Goal: Task Accomplishment & Management: Use online tool/utility

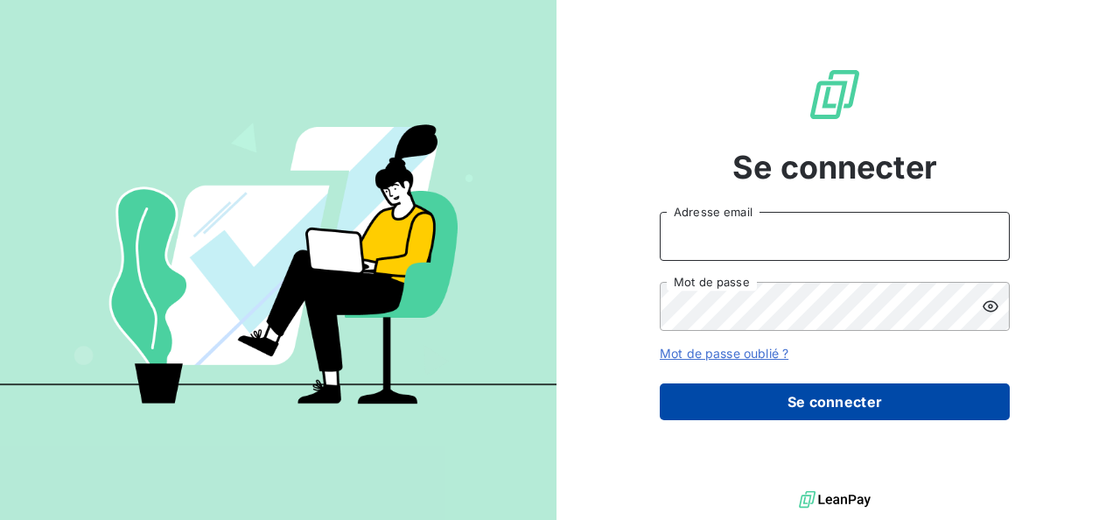
type input "[PERSON_NAME][EMAIL_ADDRESS][PERSON_NAME][DOMAIN_NAME]"
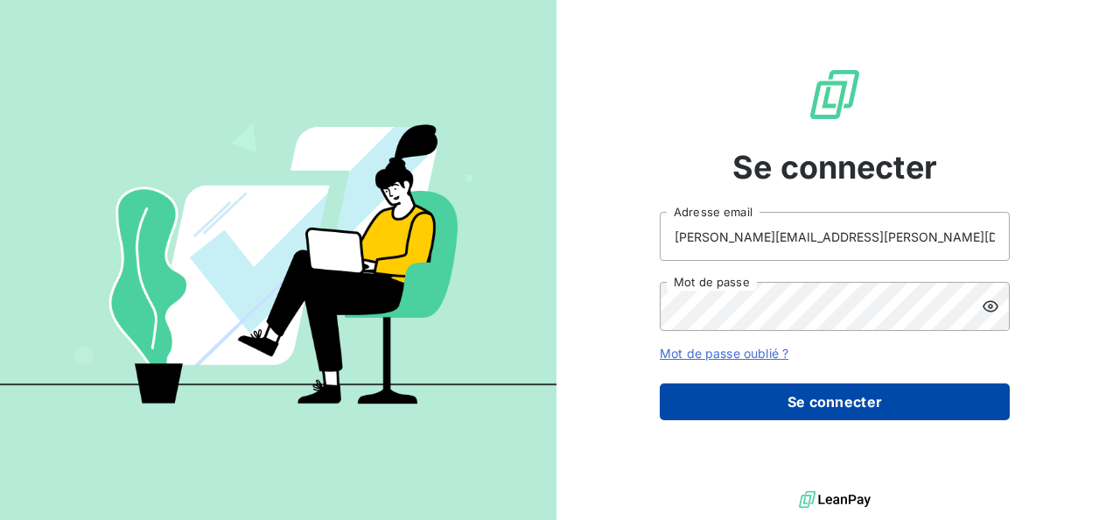
click at [845, 413] on button "Se connecter" at bounding box center [834, 401] width 350 height 37
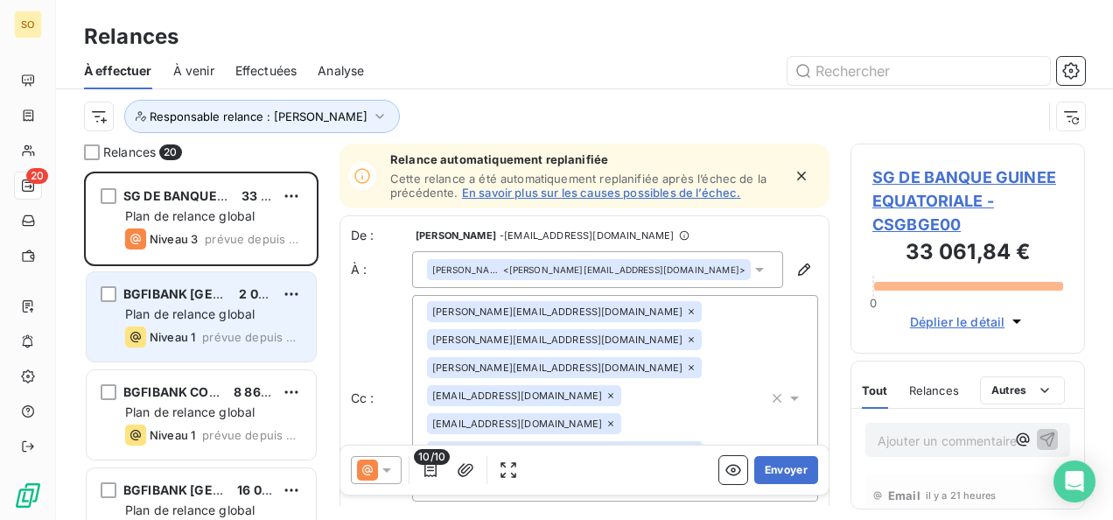
click at [303, 297] on div "BGFIBANK BENIN 2 040,00 € Plan de relance global Niveau 1 prévue depuis 3 jours" at bounding box center [201, 316] width 229 height 89
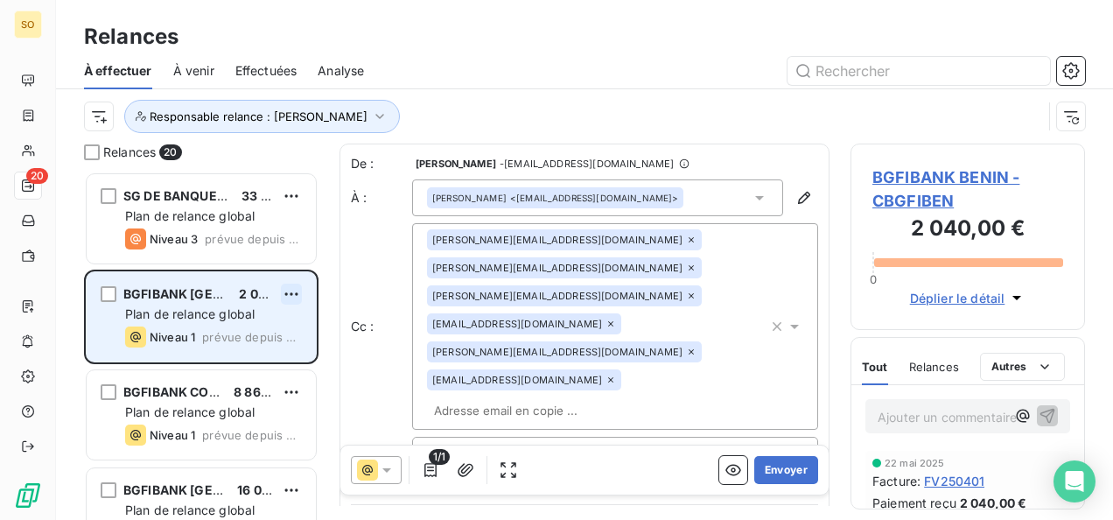
click at [297, 293] on html "SO 20 Relances À effectuer À venir Effectuées Analyse Responsable relance : Vic…" at bounding box center [556, 260] width 1113 height 520
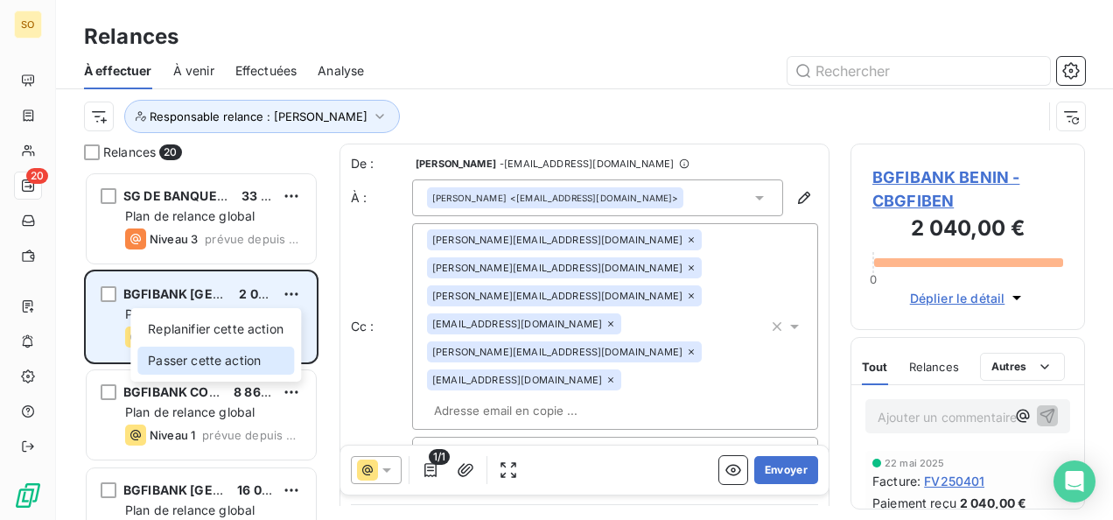
click at [183, 362] on div "Passer cette action" at bounding box center [215, 360] width 157 height 28
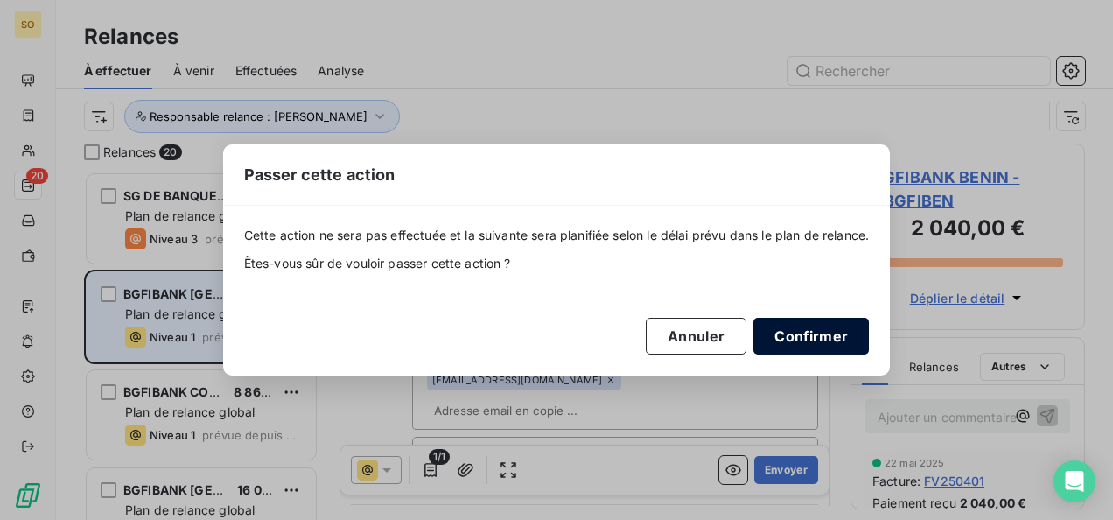
click at [827, 339] on button "Confirmer" at bounding box center [810, 336] width 115 height 37
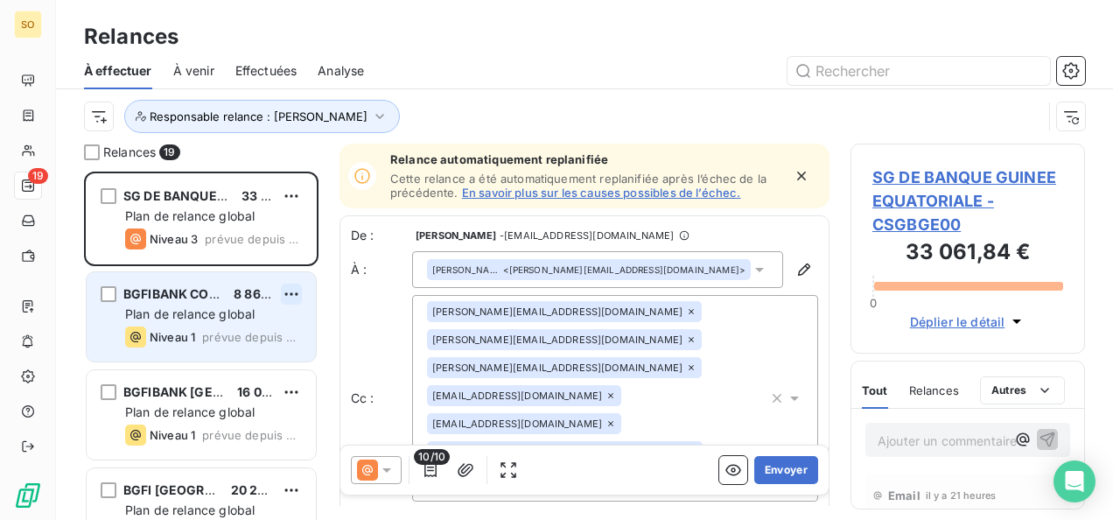
click at [296, 292] on html "SO 19 Relances À effectuer À venir Effectuées Analyse Responsable relance : Vic…" at bounding box center [556, 260] width 1113 height 520
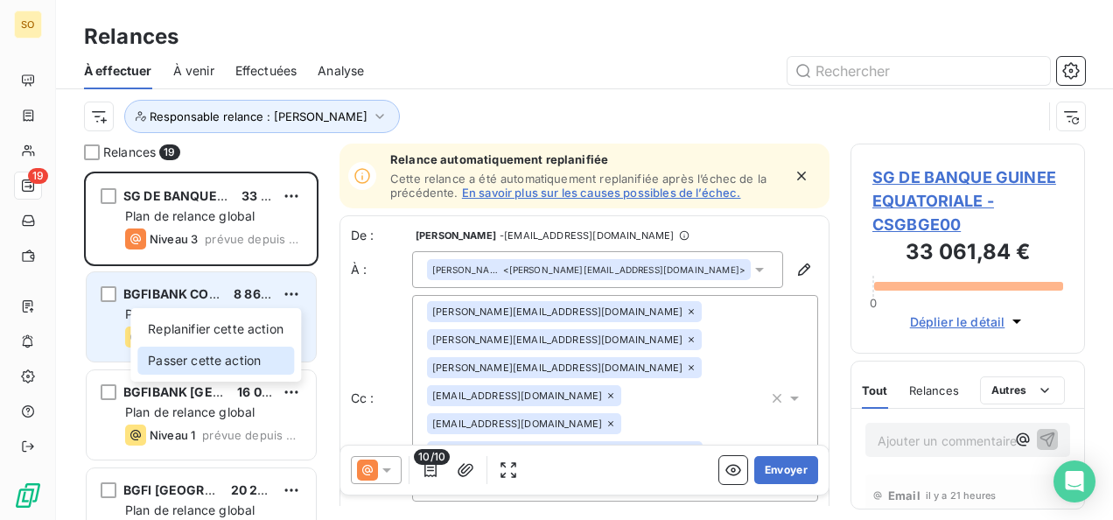
click at [230, 357] on div "Passer cette action" at bounding box center [215, 360] width 157 height 28
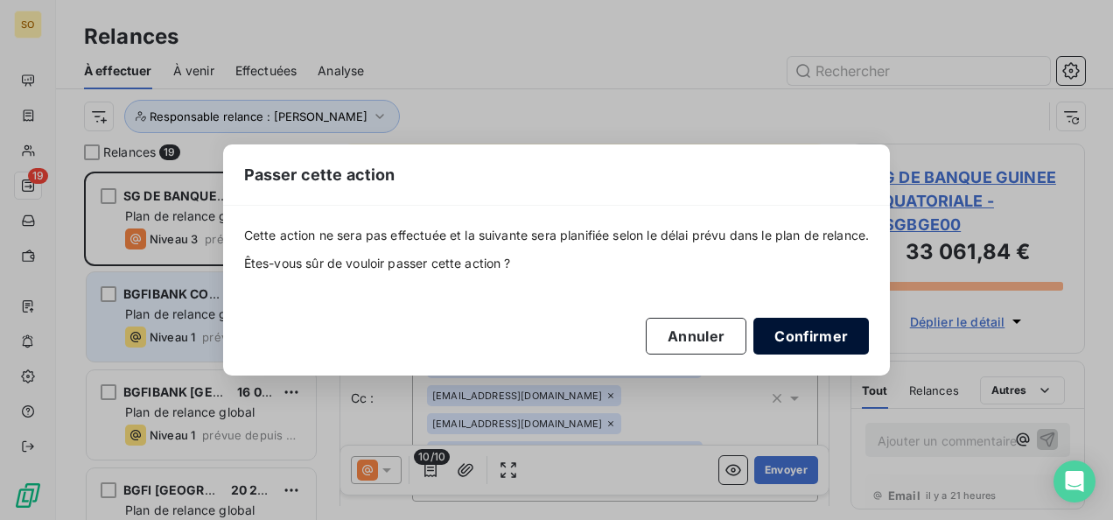
click at [784, 336] on button "Confirmer" at bounding box center [810, 336] width 115 height 37
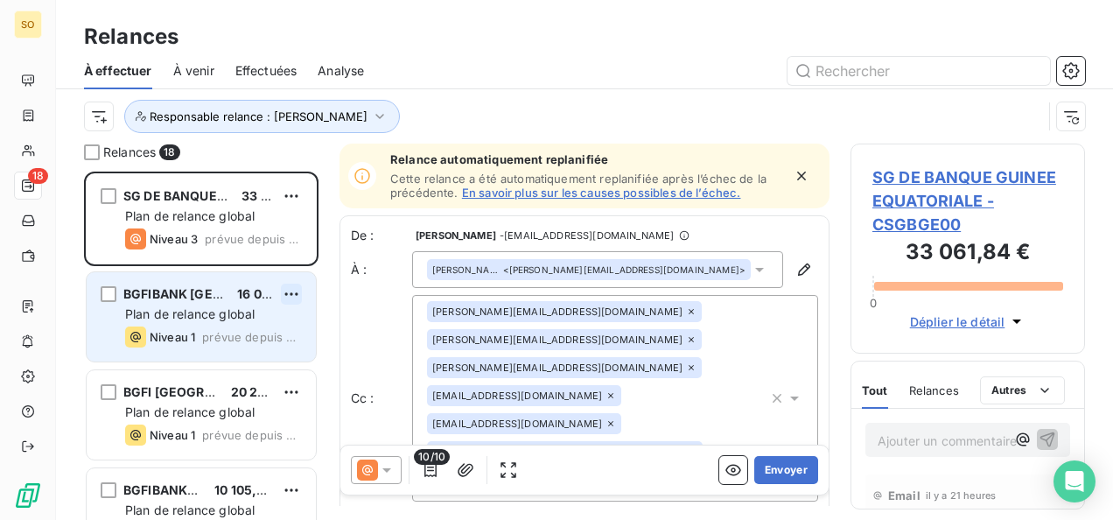
click at [287, 299] on html "SO 18 Relances À effectuer À venir Effectuées Analyse Responsable relance : Vic…" at bounding box center [556, 260] width 1113 height 520
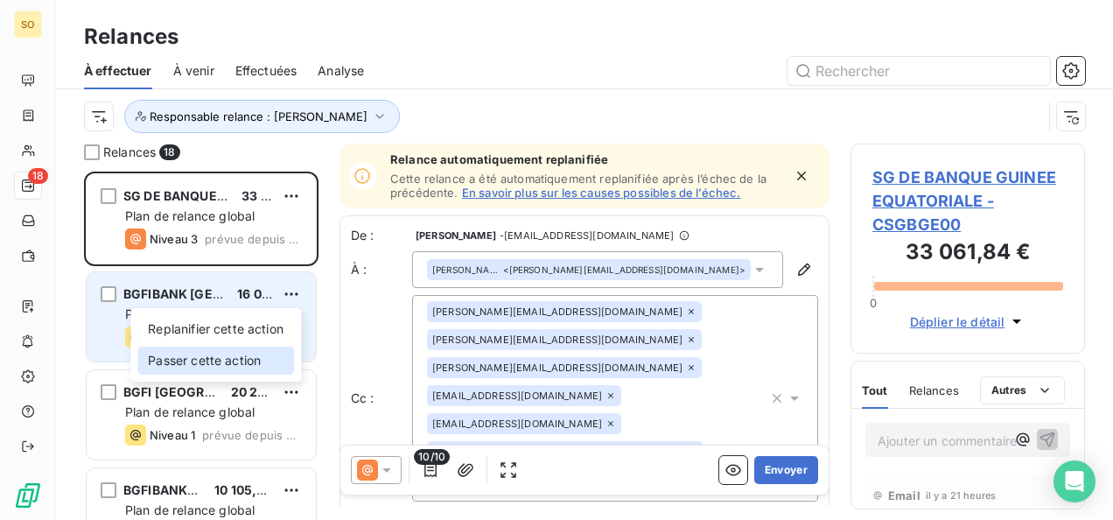
click at [239, 352] on div "Passer cette action" at bounding box center [215, 360] width 157 height 28
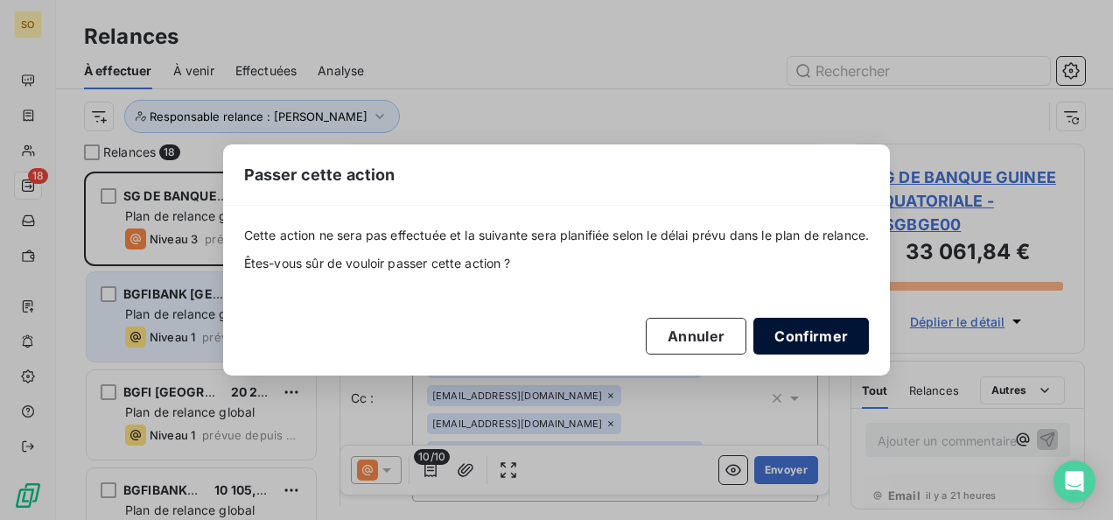
click at [778, 345] on button "Confirmer" at bounding box center [810, 336] width 115 height 37
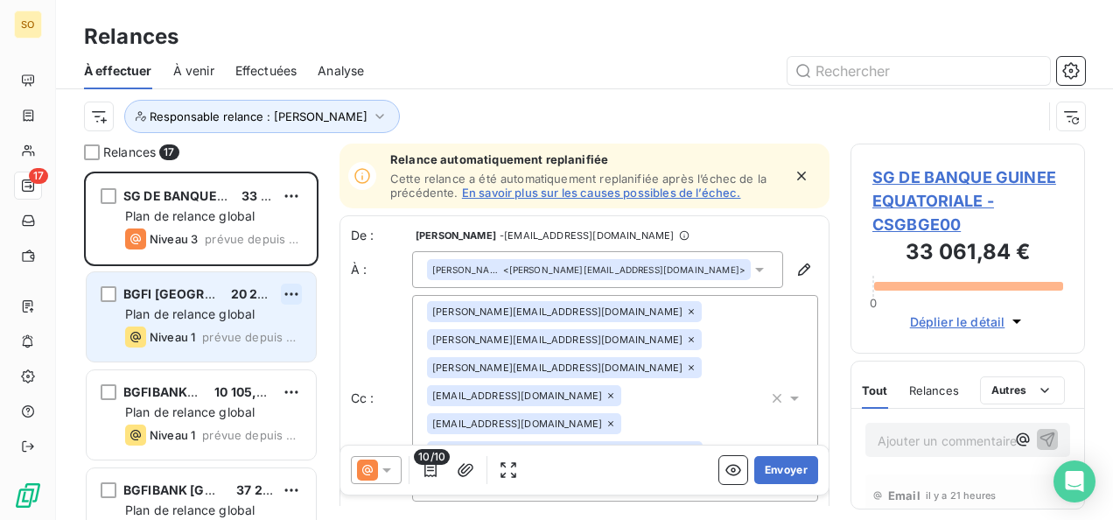
click at [282, 301] on html "SO 17 Relances À effectuer À venir Effectuées Analyse Responsable relance : Vic…" at bounding box center [556, 260] width 1113 height 520
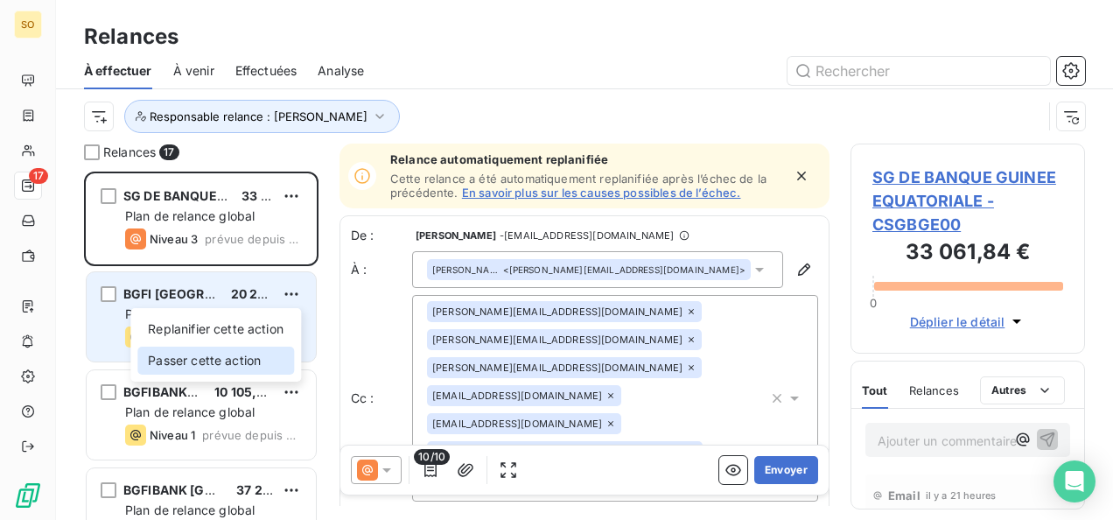
click at [229, 359] on div "Passer cette action" at bounding box center [215, 360] width 157 height 28
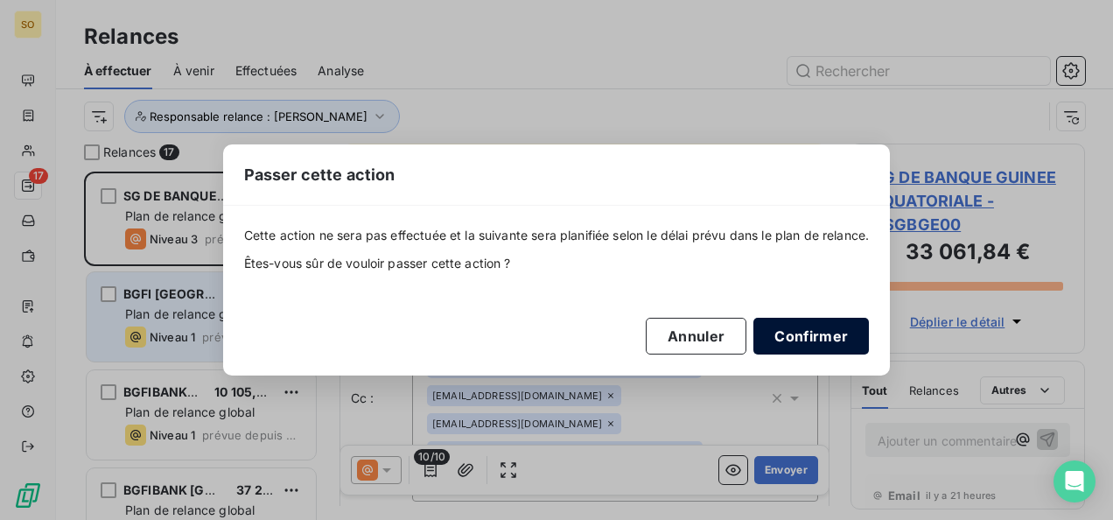
click at [854, 341] on button "Confirmer" at bounding box center [810, 336] width 115 height 37
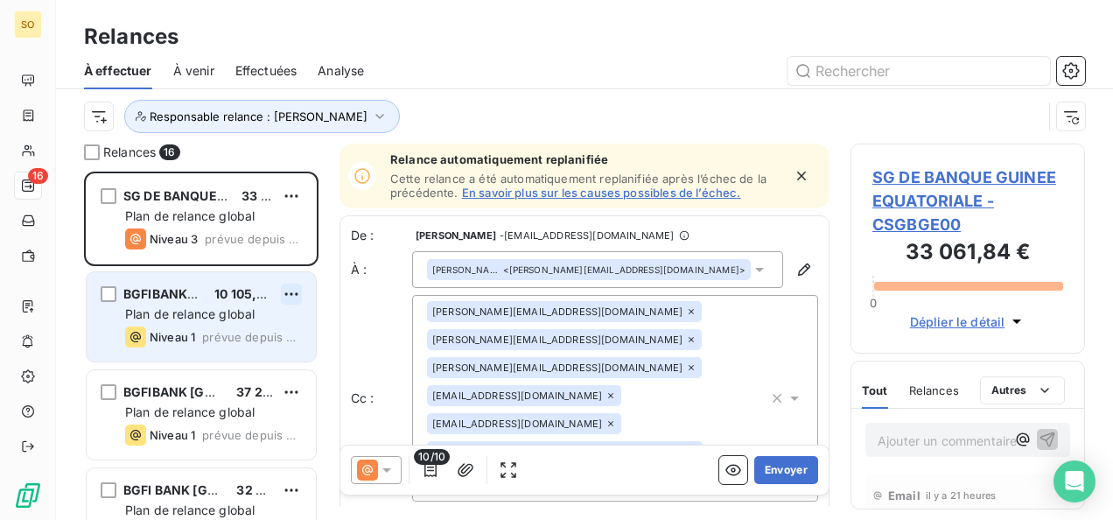
click at [287, 299] on html "SO 16 Relances À effectuer À venir Effectuées Analyse Responsable relance : Vic…" at bounding box center [556, 260] width 1113 height 520
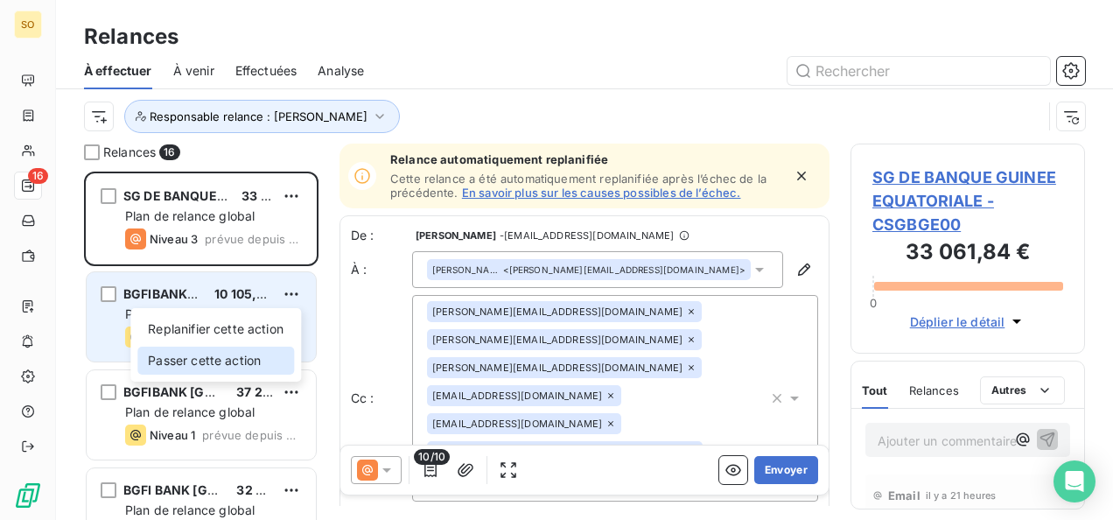
click at [251, 362] on div "Passer cette action" at bounding box center [215, 360] width 157 height 28
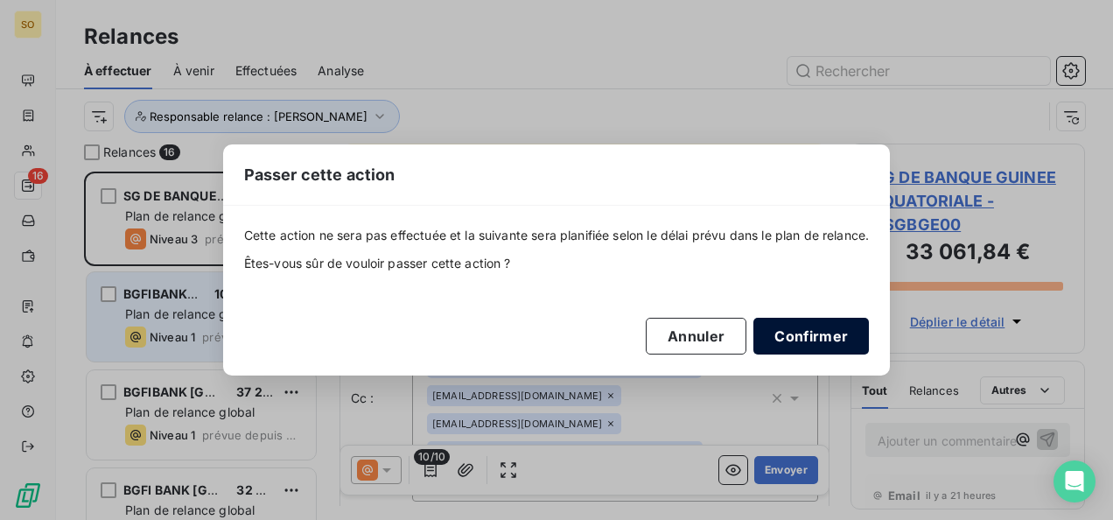
click at [814, 334] on button "Confirmer" at bounding box center [810, 336] width 115 height 37
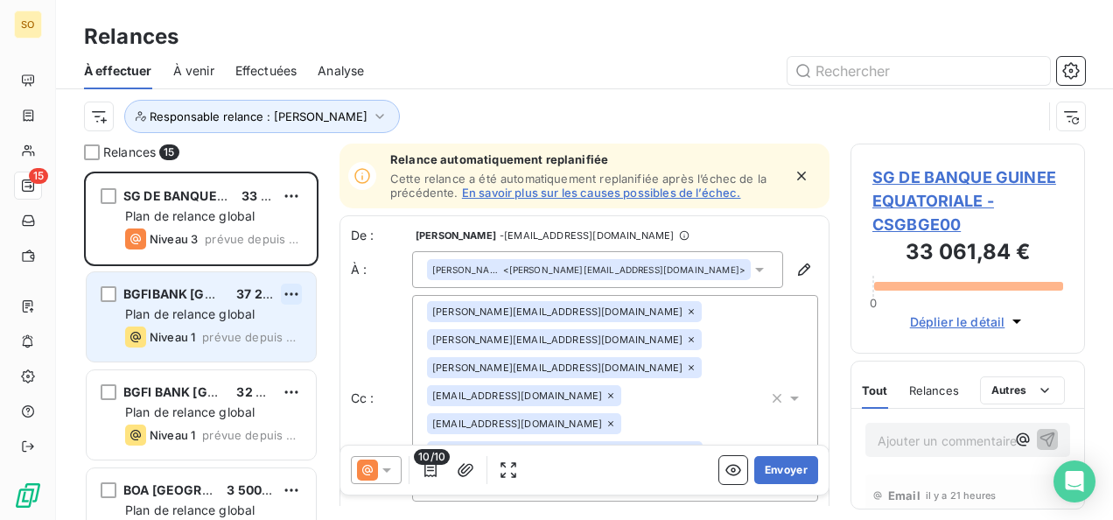
click at [301, 292] on html "SO 15 Relances À effectuer À venir Effectuées Analyse Responsable relance : Vic…" at bounding box center [556, 260] width 1113 height 520
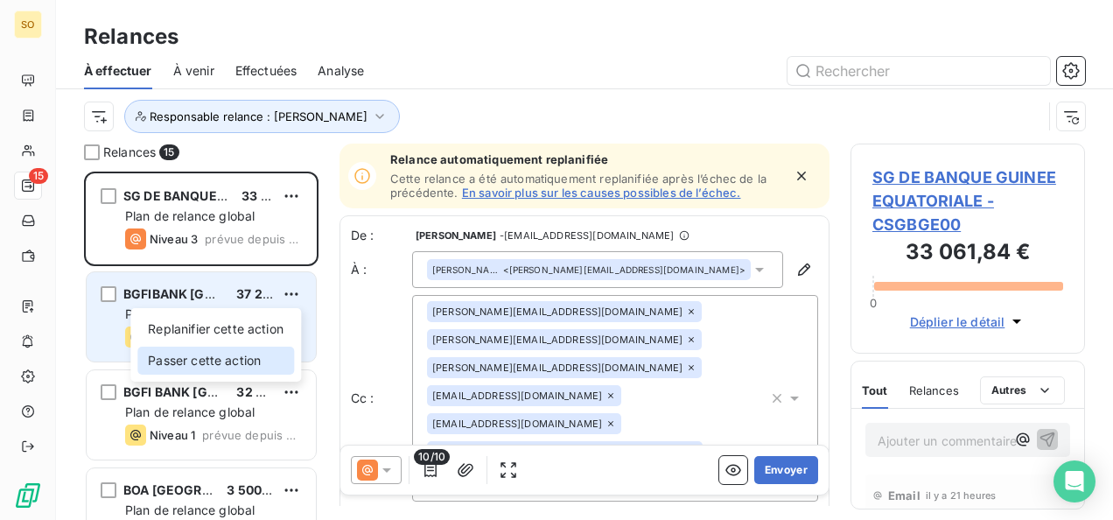
click at [234, 362] on div "Passer cette action" at bounding box center [215, 360] width 157 height 28
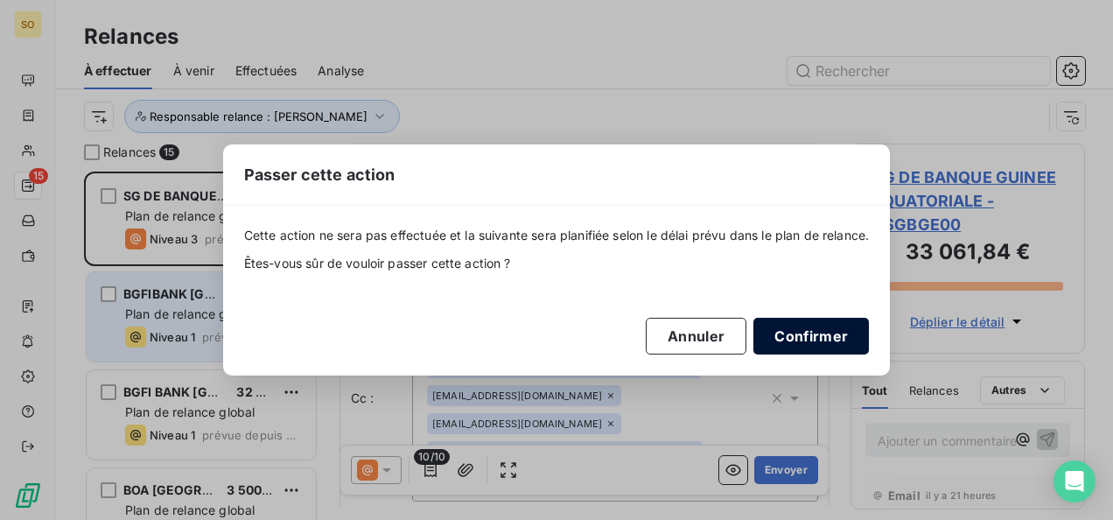
click at [776, 343] on button "Confirmer" at bounding box center [810, 336] width 115 height 37
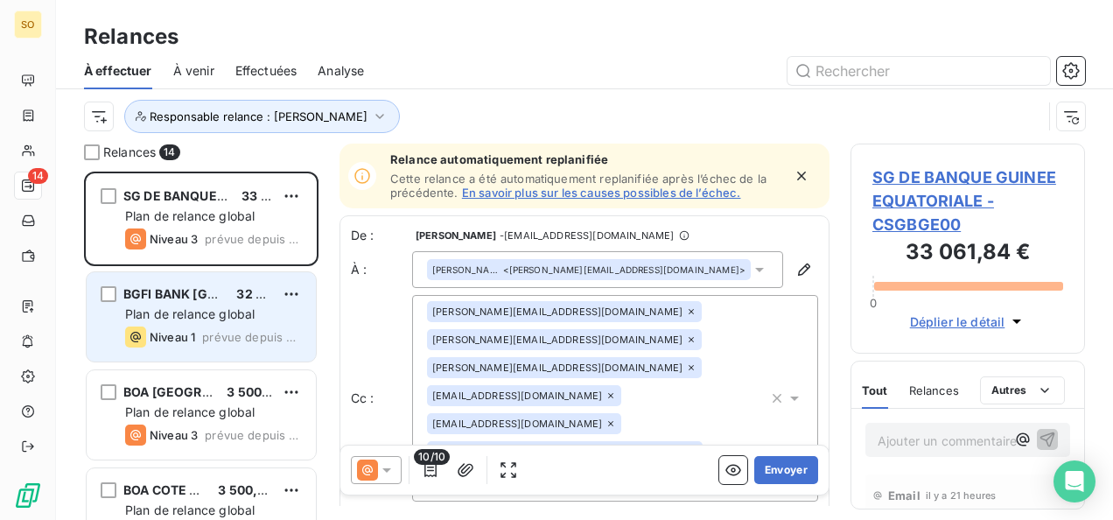
click at [279, 301] on div "BGFI BANK SENEGAL 32 840,05 €" at bounding box center [213, 294] width 177 height 16
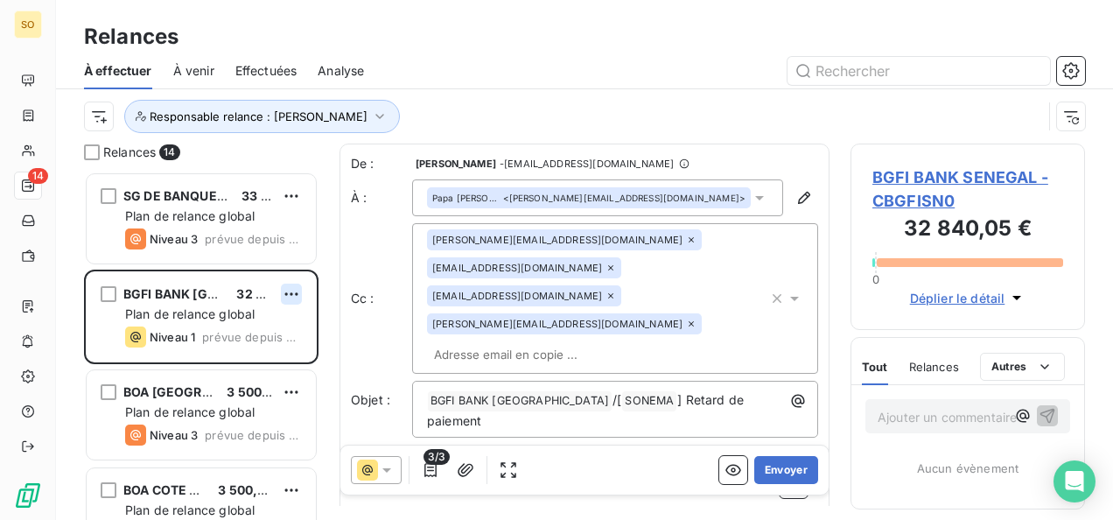
click at [287, 291] on html "SO 14 Relances À effectuer À venir Effectuées Analyse Responsable relance : Vic…" at bounding box center [556, 260] width 1113 height 520
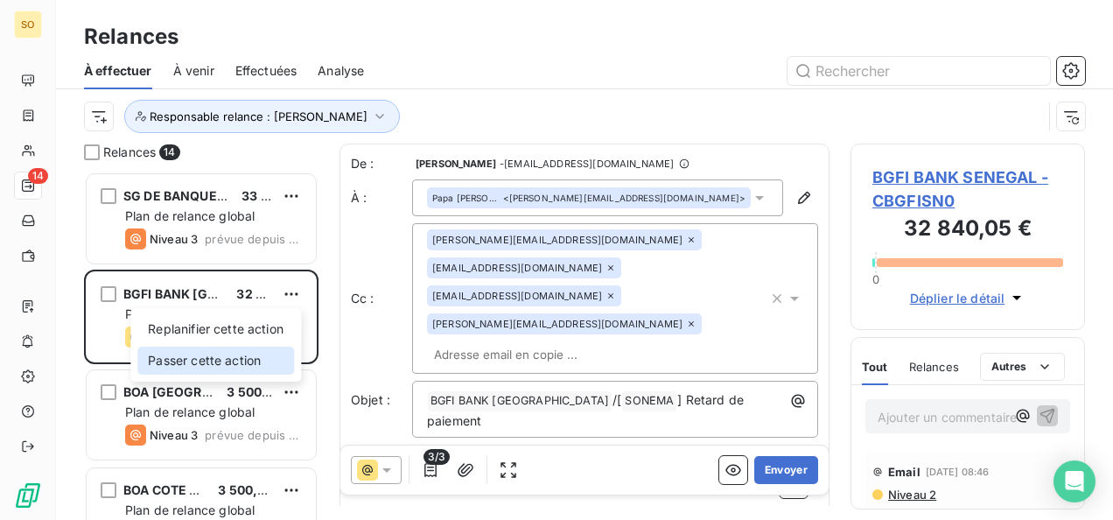
click at [220, 357] on div "Passer cette action" at bounding box center [215, 360] width 157 height 28
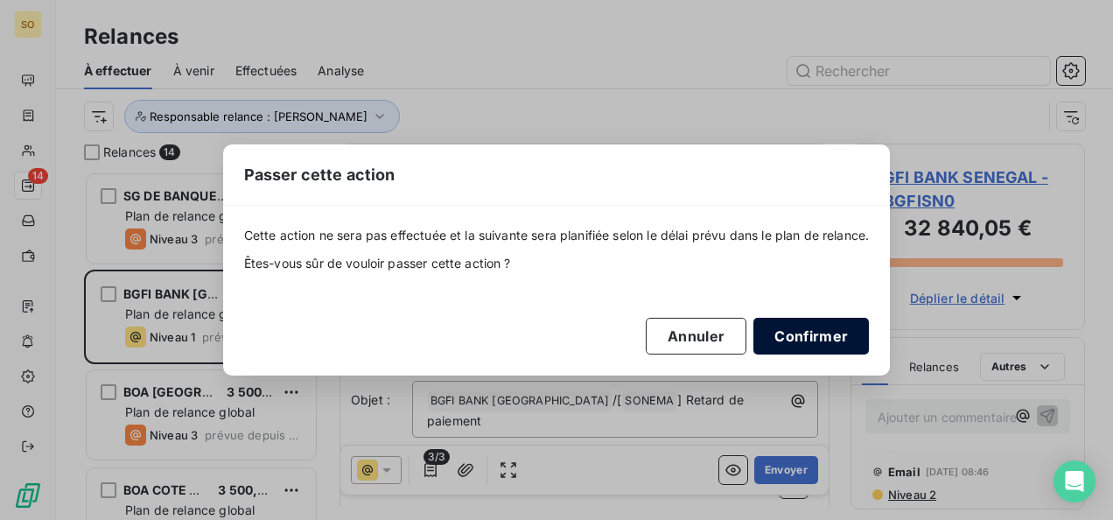
click at [822, 338] on button "Confirmer" at bounding box center [810, 336] width 115 height 37
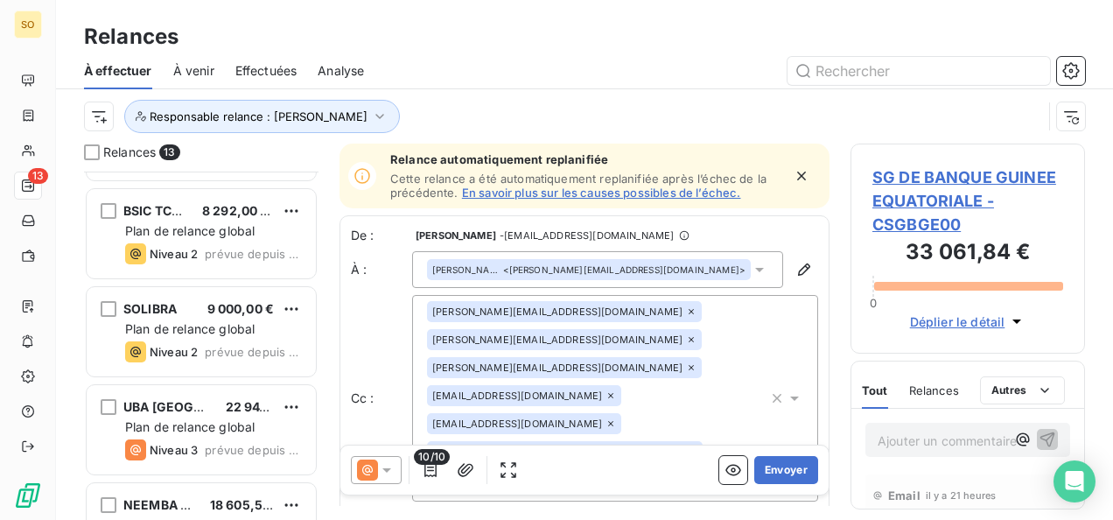
scroll to position [925, 0]
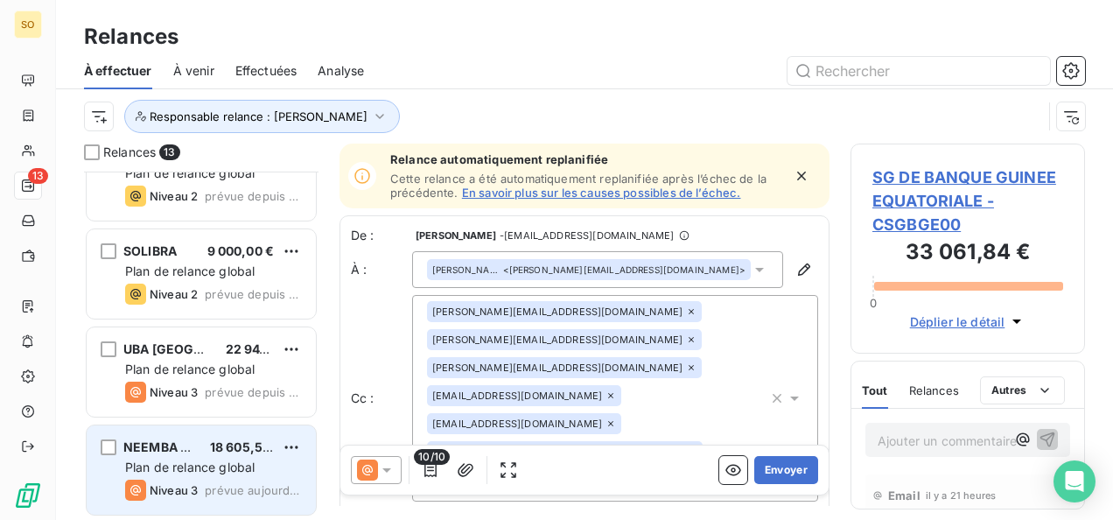
click at [191, 436] on div "NEEMBA CAT 18 605,50 € Plan de relance global Niveau 3 prévue [DATE]" at bounding box center [201, 469] width 229 height 89
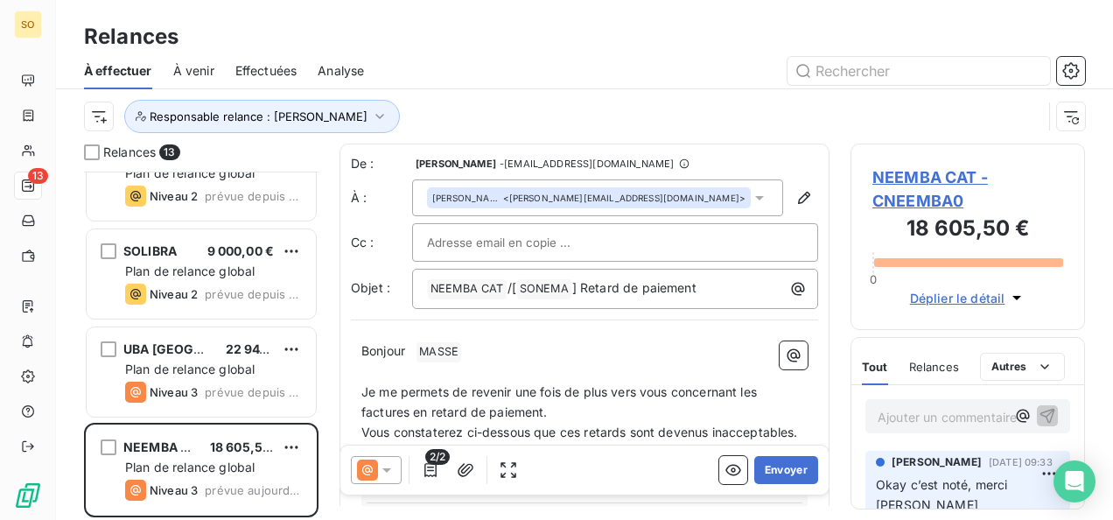
click at [411, 353] on p "Bonjour ﻿ MASSE ﻿ ﻿" at bounding box center [584, 351] width 446 height 21
click at [476, 348] on p "Bonjour Mr [PERSON_NAME] ﻿ ﻿" at bounding box center [584, 351] width 446 height 21
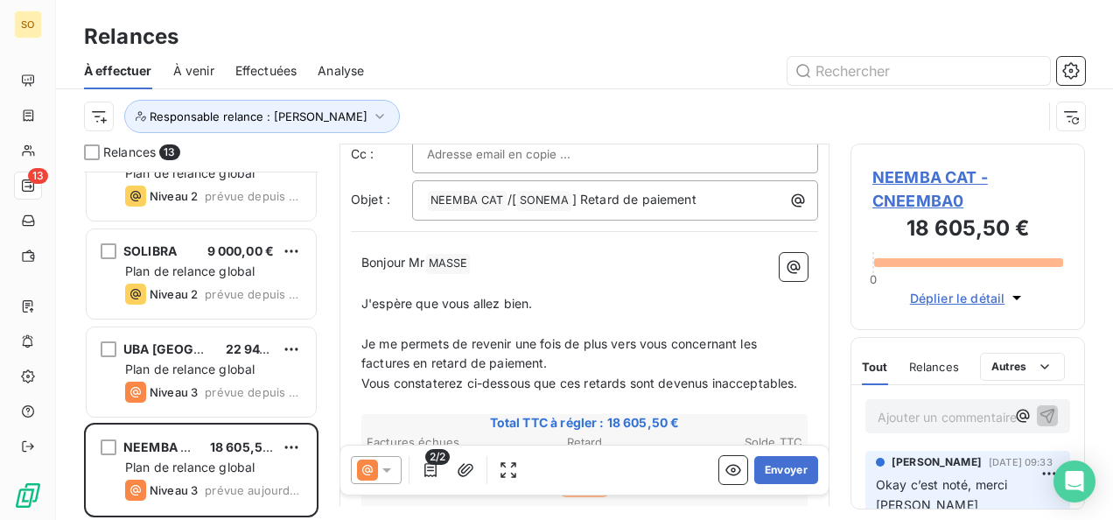
scroll to position [175, 0]
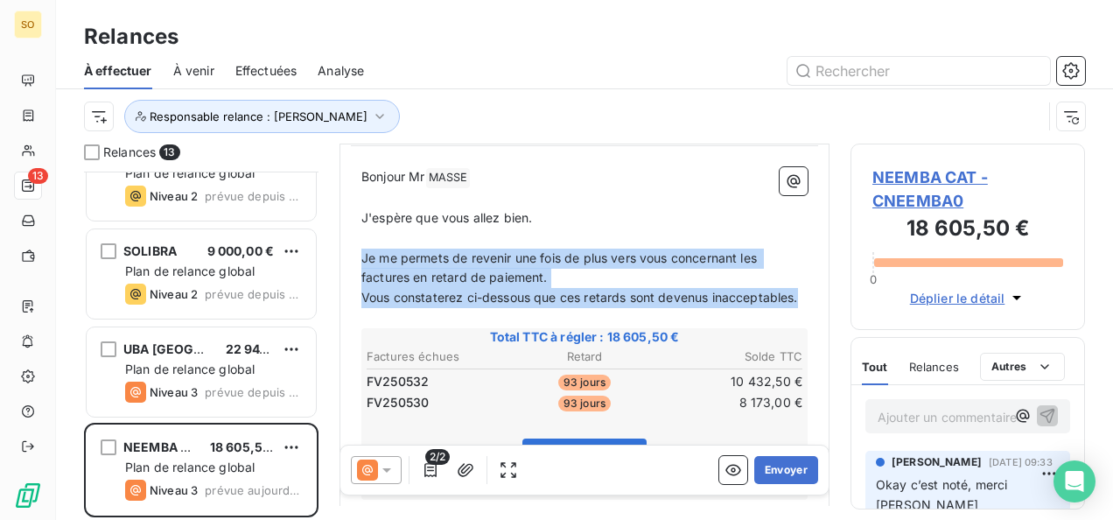
drag, startPoint x: 363, startPoint y: 257, endPoint x: 479, endPoint y: 311, distance: 128.3
click at [479, 311] on div "Bonjour Mr [PERSON_NAME] ﻿ ﻿ ﻿ J'espère que vous allez bien. ﻿ Je me permets de…" at bounding box center [584, 472] width 446 height 610
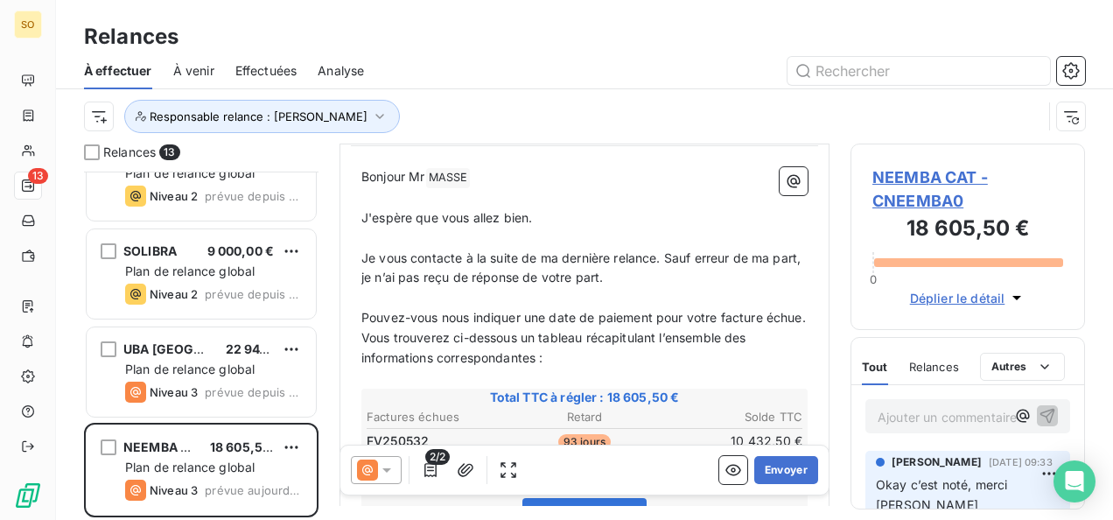
click at [416, 328] on p "Pouvez-vous nous indiquer une date de paiement pour votre facture échue." at bounding box center [584, 318] width 446 height 20
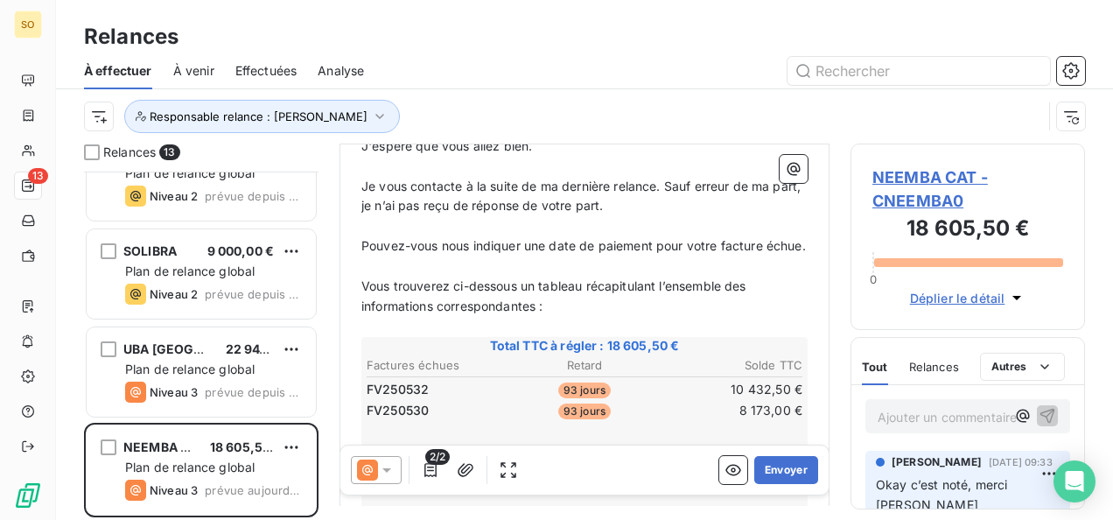
scroll to position [262, 0]
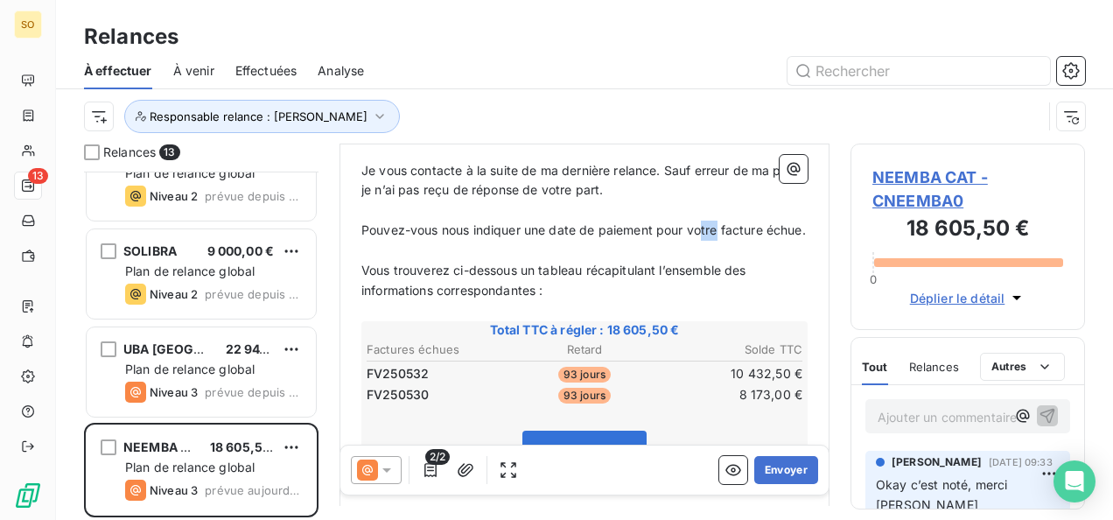
drag, startPoint x: 721, startPoint y: 227, endPoint x: 701, endPoint y: 233, distance: 20.2
click at [701, 233] on span "Pouvez-vous nous indiquer une date de paiement pour votre facture échue." at bounding box center [583, 229] width 444 height 15
click at [755, 229] on span "Pouvez-vous nous indiquer une date de paiement pour vos facture échue." at bounding box center [578, 229] width 435 height 15
click at [394, 237] on span "Pouvez-vous nous indiquer une date de paiement pour vos factures échue." at bounding box center [581, 229] width 441 height 15
click at [396, 237] on span "Pouvez-vous nous indiquer une date de paiement pour vos factures échue." at bounding box center [581, 229] width 441 height 15
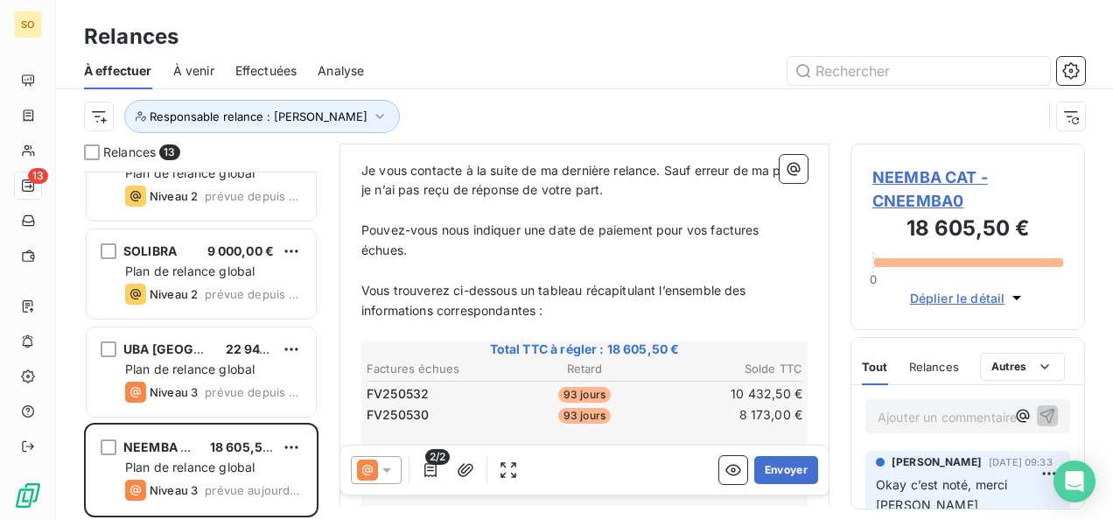
click at [427, 252] on p "Pouvez-vous nous indiquer une date de paiement pour vos factures échues." at bounding box center [584, 240] width 446 height 40
click at [674, 176] on p "Je vous contacte à la suite de ma dernière relance. Sauf erreur de ma part, je …" at bounding box center [584, 181] width 446 height 40
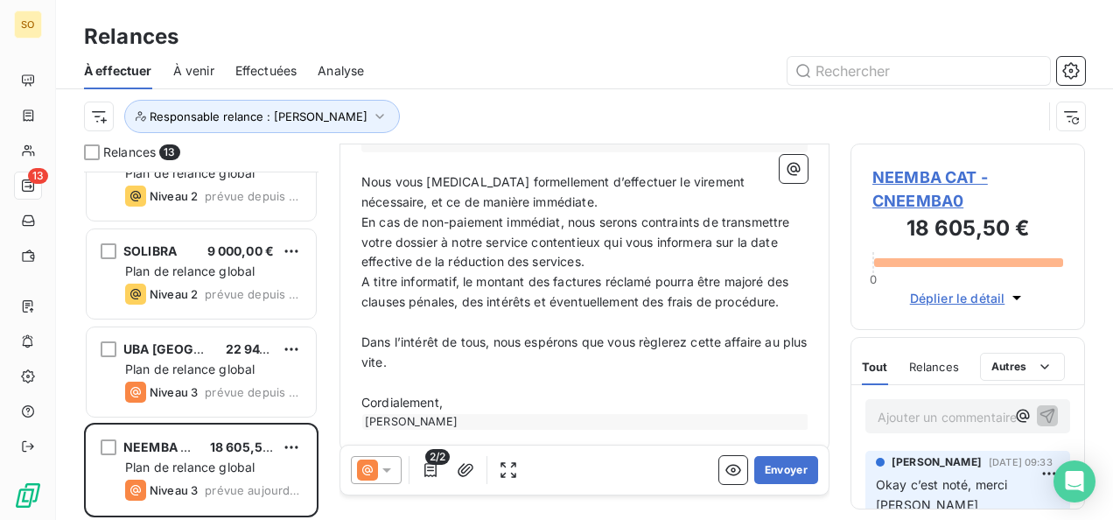
scroll to position [637, 0]
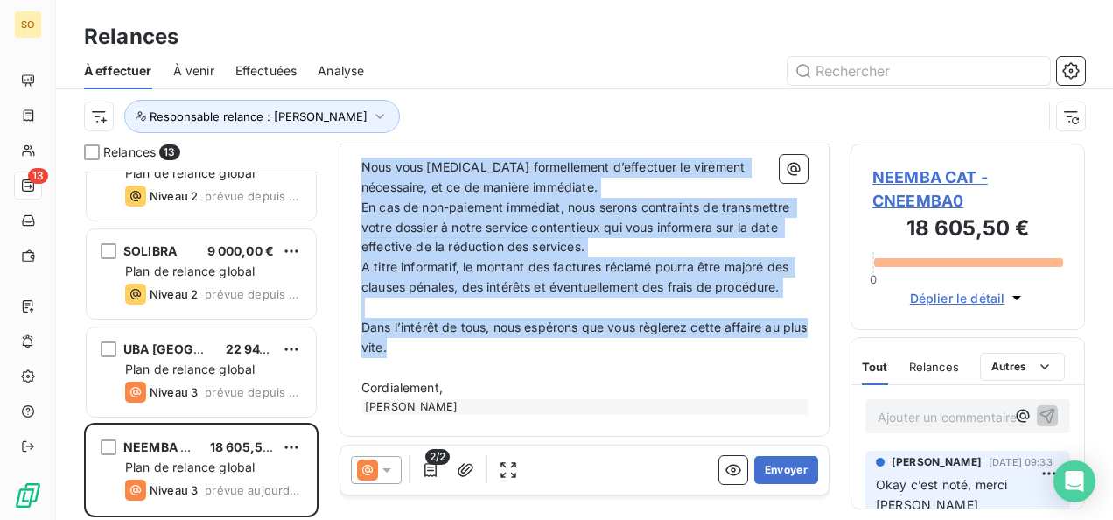
drag, startPoint x: 361, startPoint y: 161, endPoint x: 446, endPoint y: 336, distance: 194.4
click at [446, 336] on div "Bonjour Mr [PERSON_NAME] ﻿ ﻿ ﻿ J'espère que vous allez bien. ﻿ Je vous contacte…" at bounding box center [584, 59] width 446 height 709
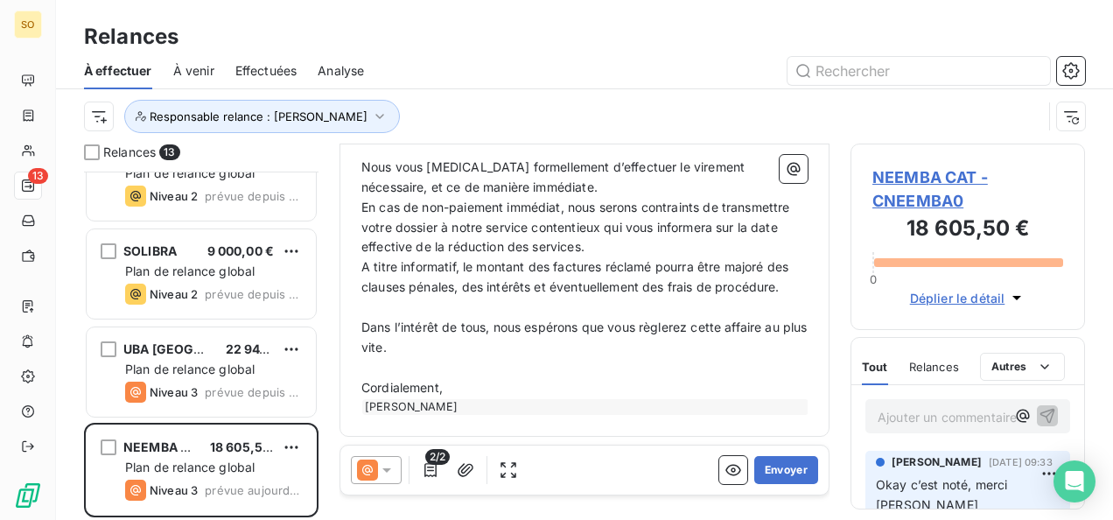
scroll to position [457, 0]
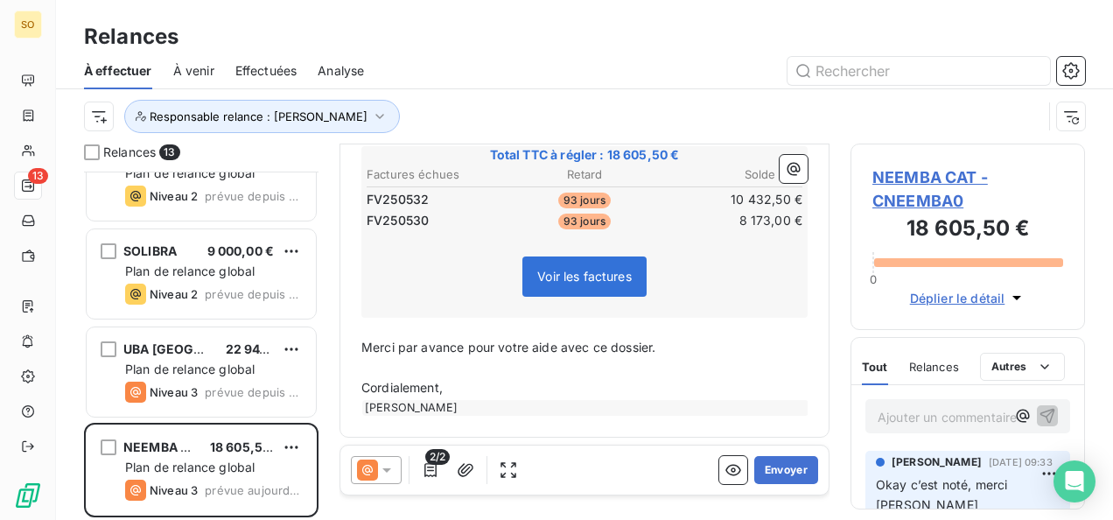
click at [469, 380] on p "Cordialement," at bounding box center [584, 388] width 446 height 20
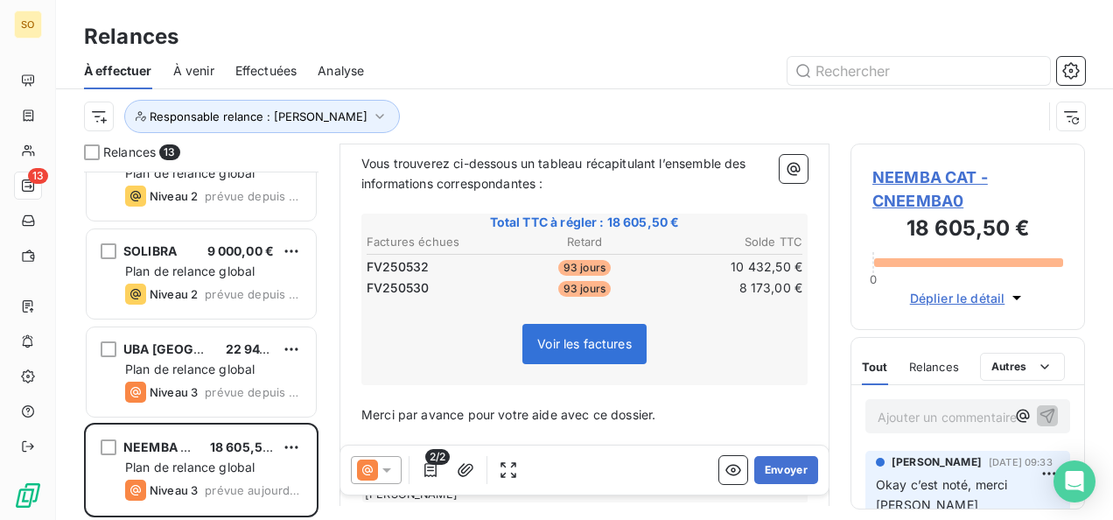
scroll to position [477, 0]
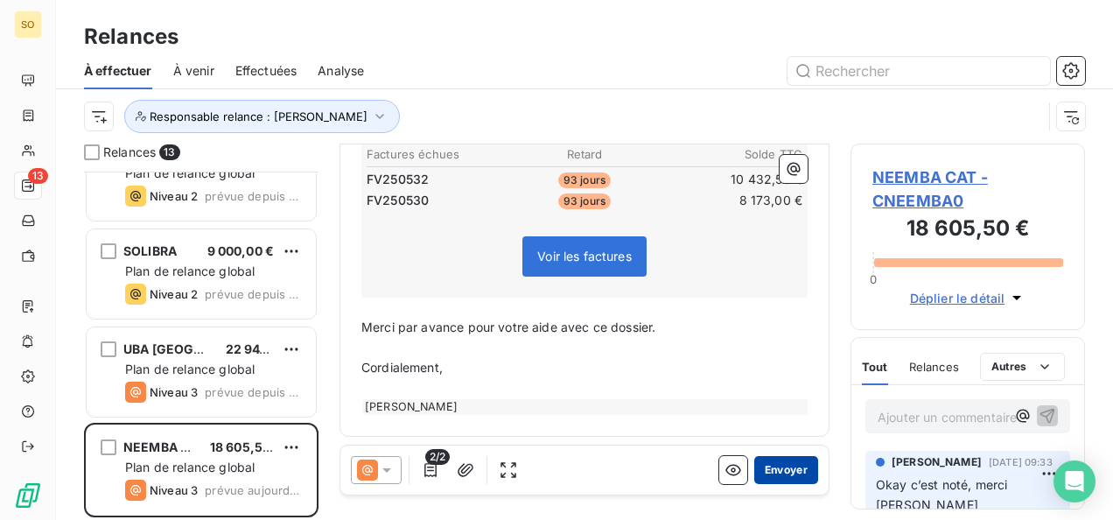
click at [776, 471] on button "Envoyer" at bounding box center [786, 470] width 64 height 28
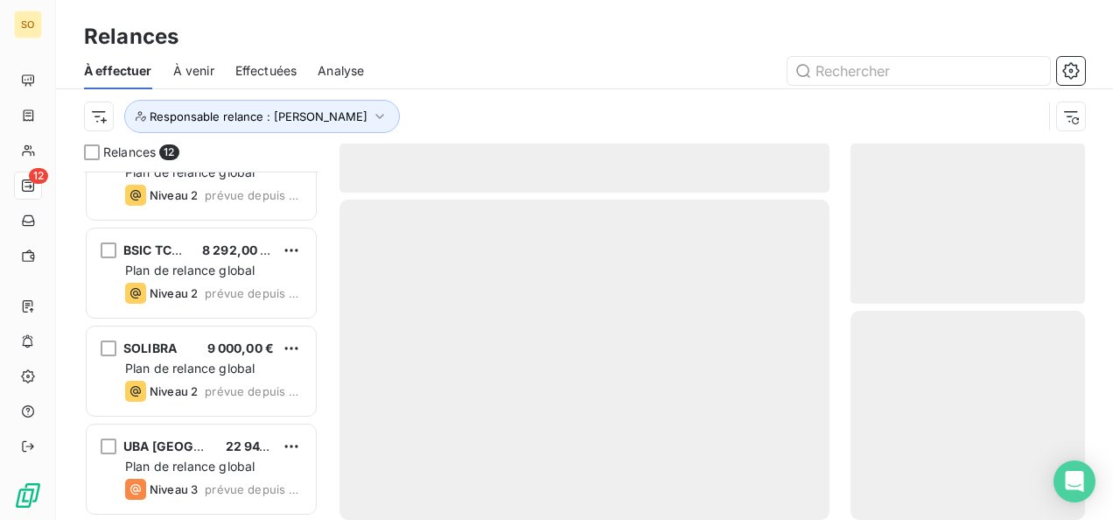
scroll to position [827, 0]
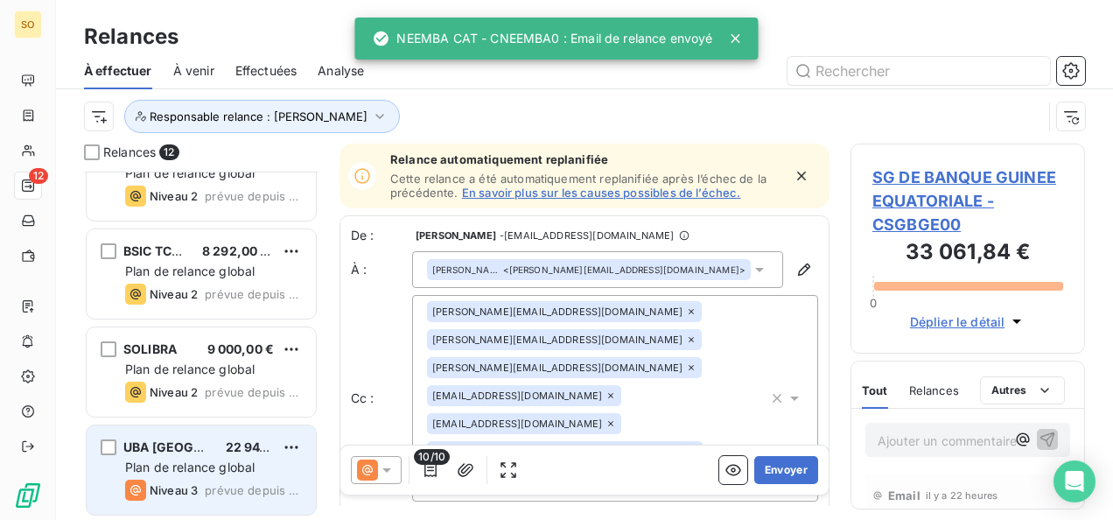
click at [174, 488] on span "Niveau 3" at bounding box center [174, 490] width 48 height 14
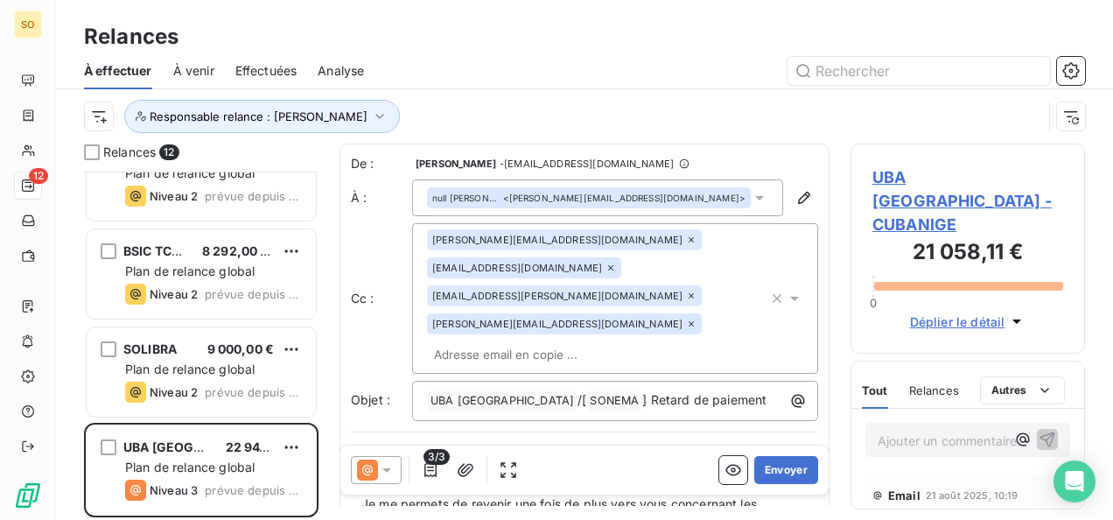
click at [890, 484] on div "Email [DATE] 10:19" at bounding box center [967, 495] width 191 height 28
click at [890, 506] on span "Niveau 3" at bounding box center [911, 518] width 50 height 14
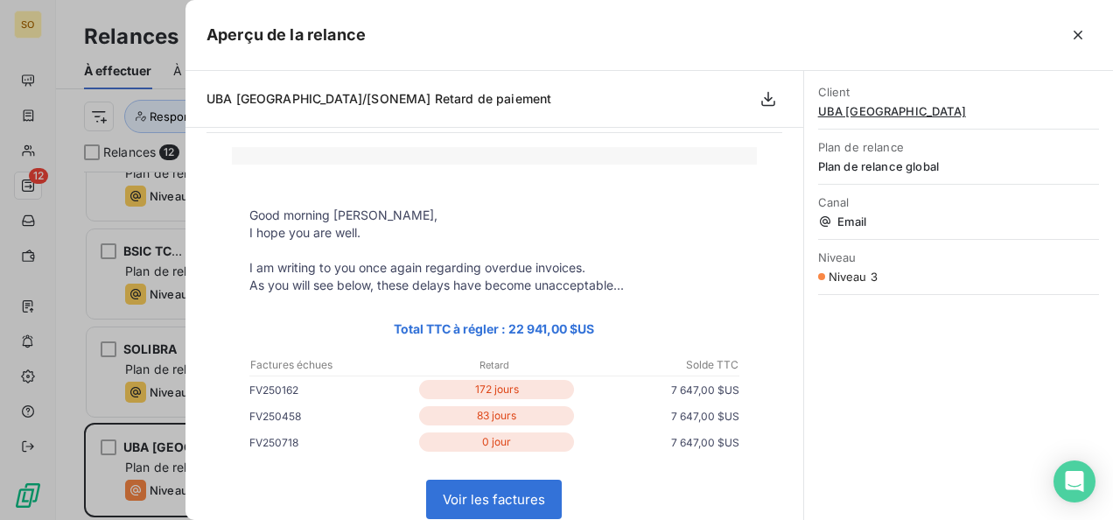
scroll to position [87, 0]
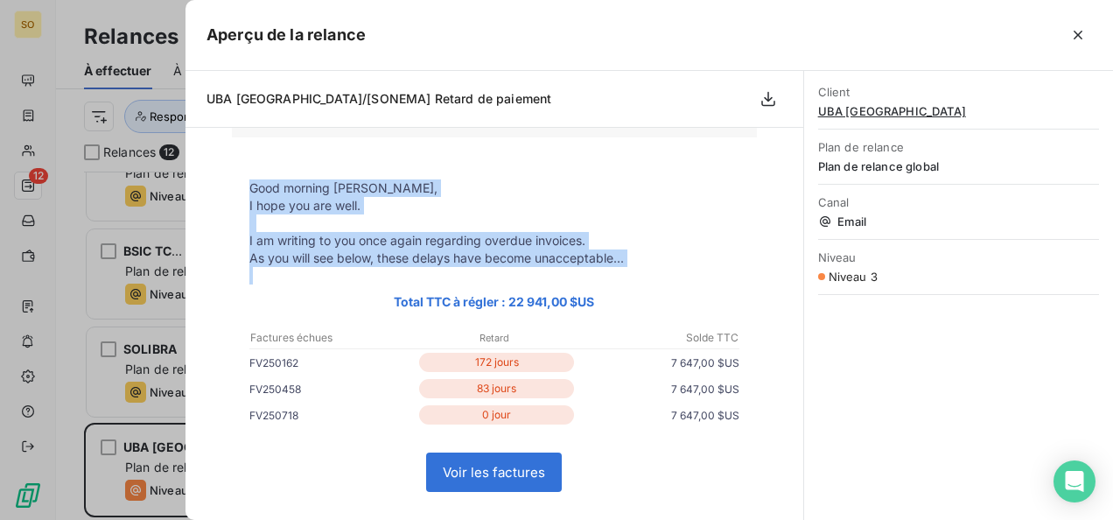
drag, startPoint x: 244, startPoint y: 186, endPoint x: 684, endPoint y: 271, distance: 448.1
click at [684, 271] on tbody "Good morning [PERSON_NAME], I hope you are well. I am writing to you once again…" at bounding box center [494, 498] width 525 height 673
drag, startPoint x: 684, startPoint y: 271, endPoint x: 483, endPoint y: 252, distance: 202.1
copy tbody "Good morning [PERSON_NAME], I hope you are well. I am writing to you once again…"
click at [890, 32] on icon "button" at bounding box center [1077, 34] width 17 height 17
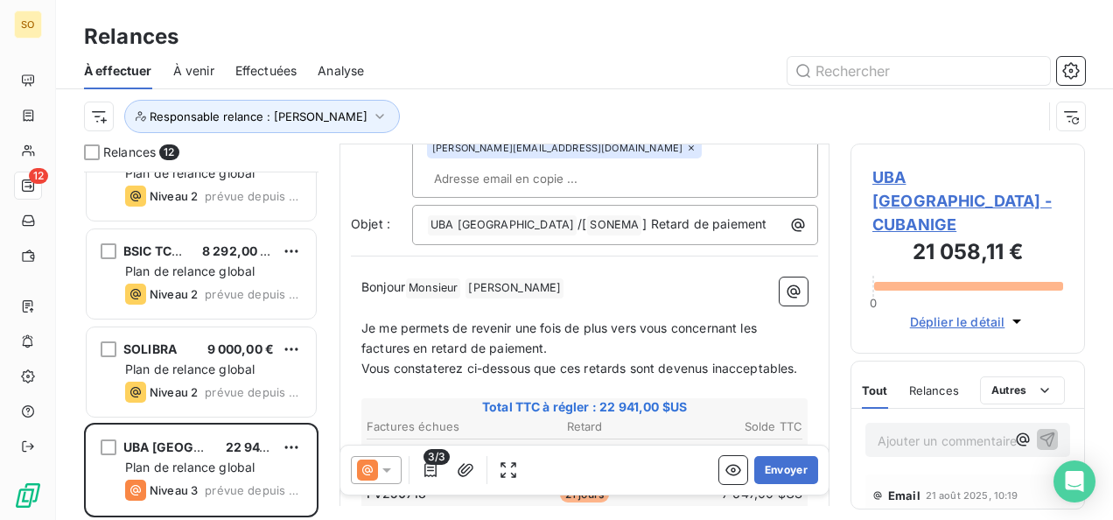
scroll to position [89, 0]
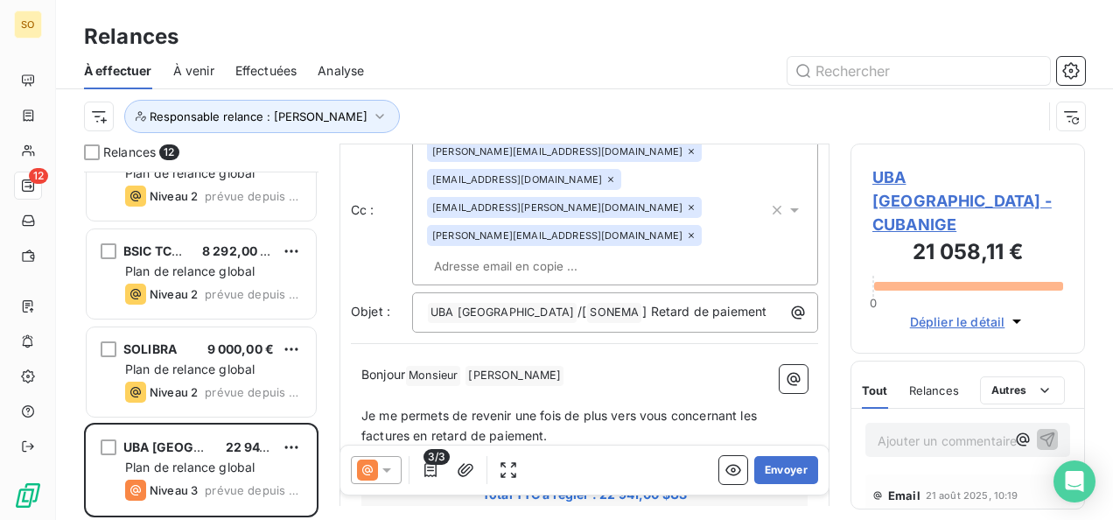
click at [890, 506] on span "Niveau 3" at bounding box center [911, 518] width 50 height 14
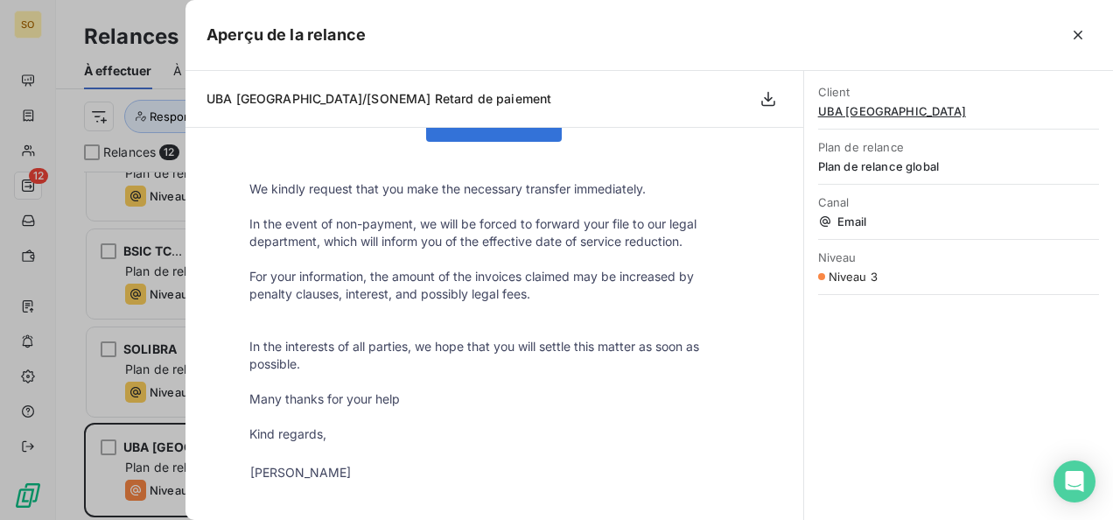
scroll to position [175, 0]
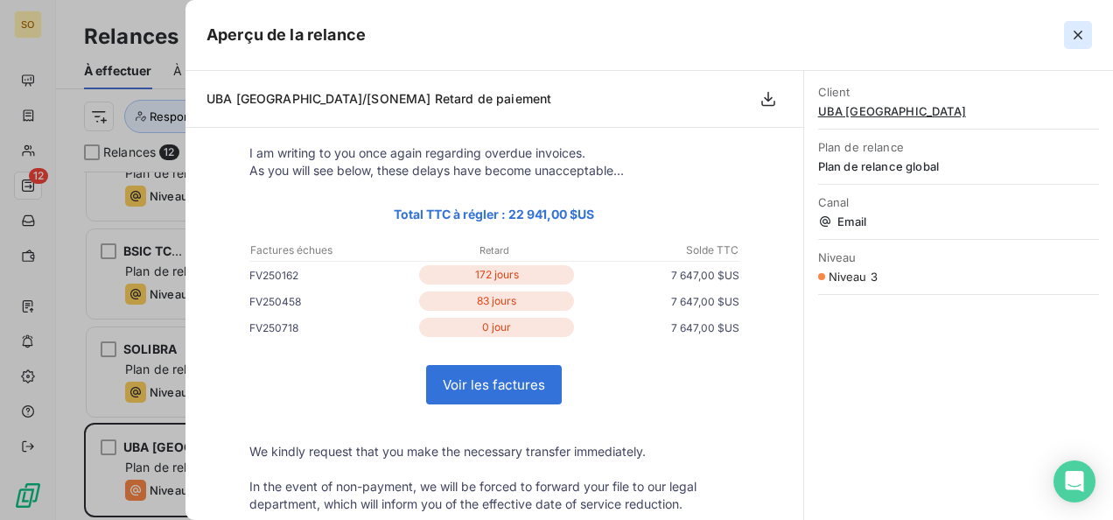
click at [890, 35] on icon "button" at bounding box center [1077, 34] width 17 height 17
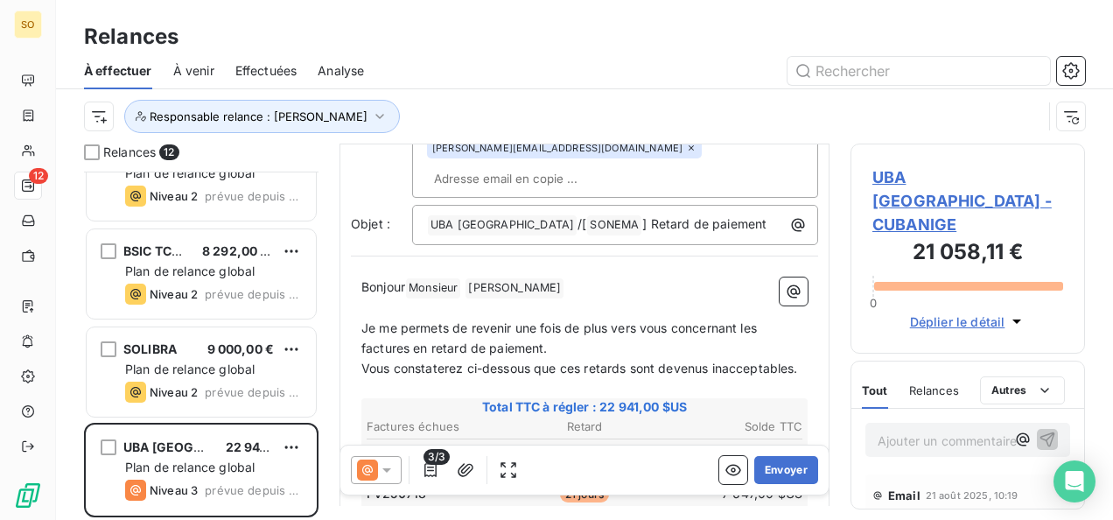
scroll to position [264, 0]
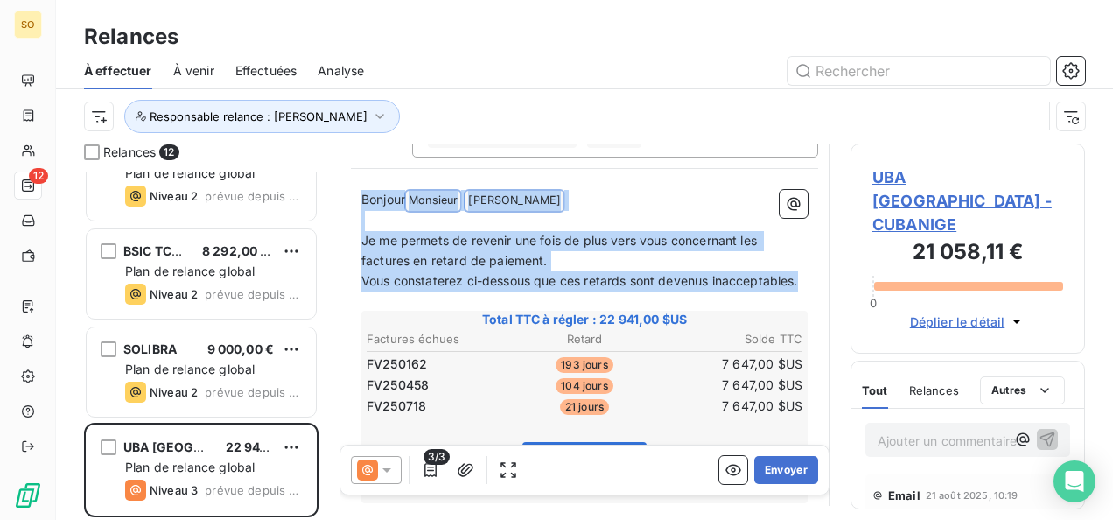
drag, startPoint x: 363, startPoint y: 199, endPoint x: 472, endPoint y: 297, distance: 146.8
click at [472, 297] on div "Bonjour Monsieur ﻿ [PERSON_NAME] ﻿ ﻿ ﻿ Je me permets de revenir une fois de plu…" at bounding box center [584, 485] width 446 height 590
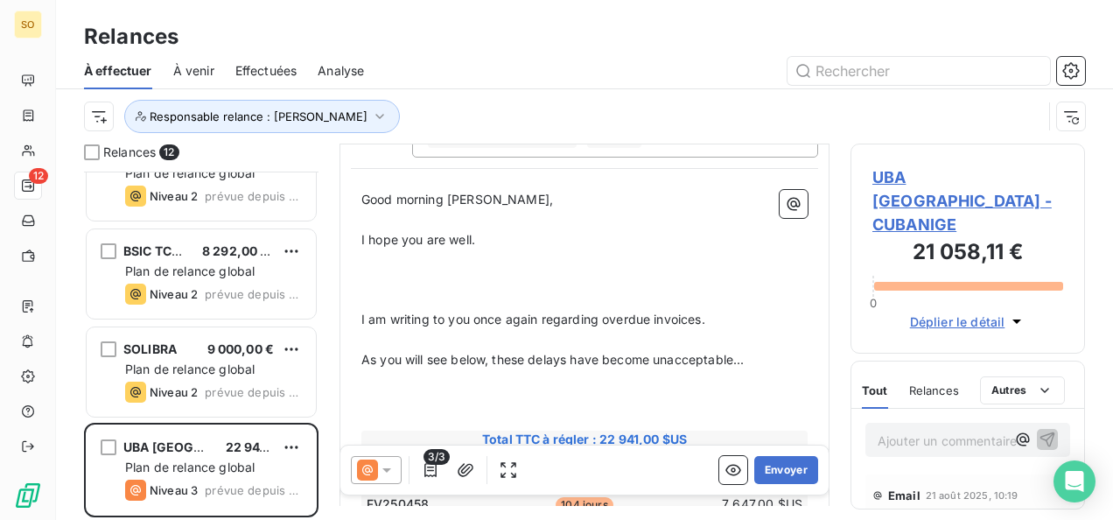
scroll to position [364, 0]
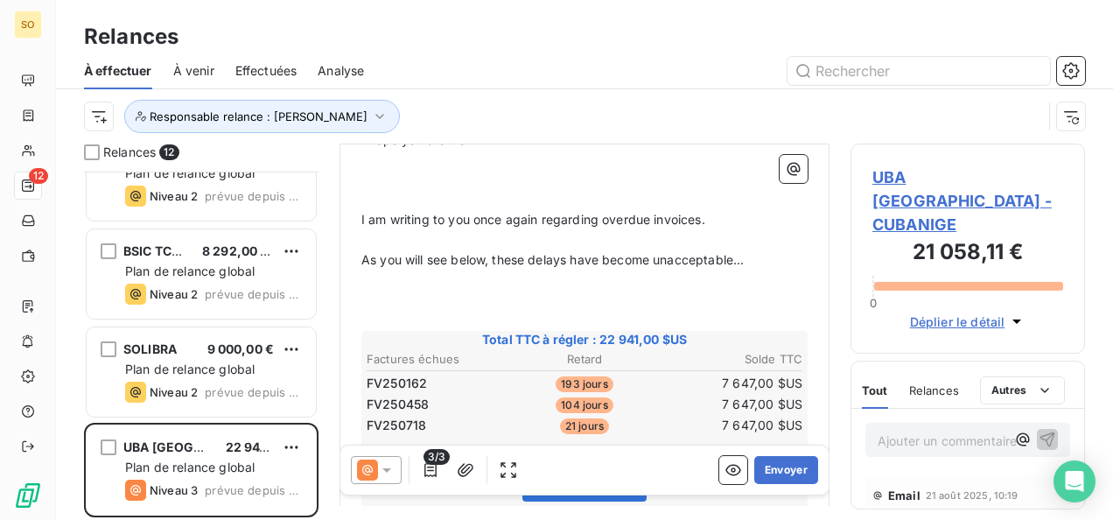
click at [430, 302] on p at bounding box center [584, 300] width 446 height 20
click at [427, 311] on p "﻿" at bounding box center [584, 321] width 446 height 20
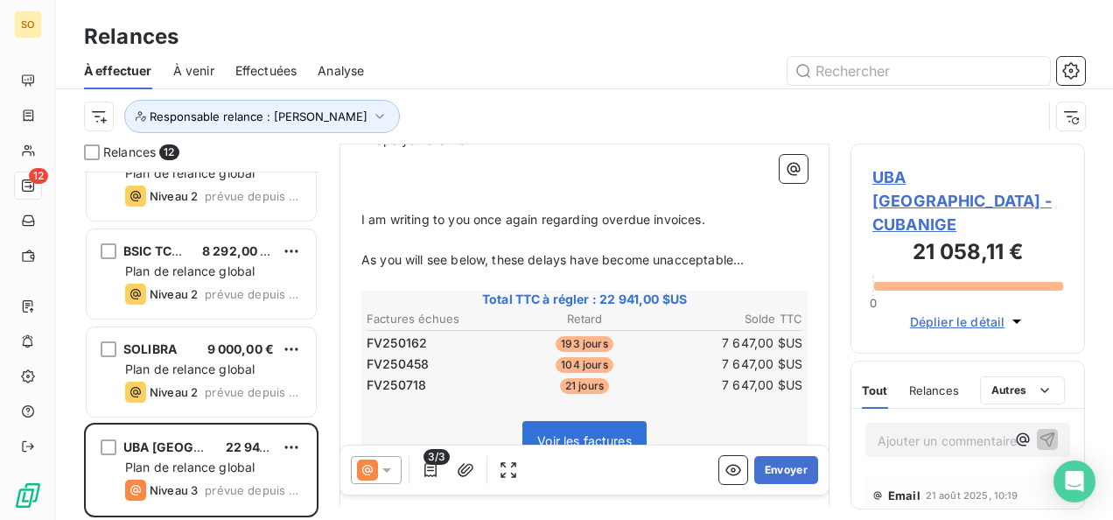
click at [890, 506] on span "Niveau 3" at bounding box center [911, 518] width 50 height 14
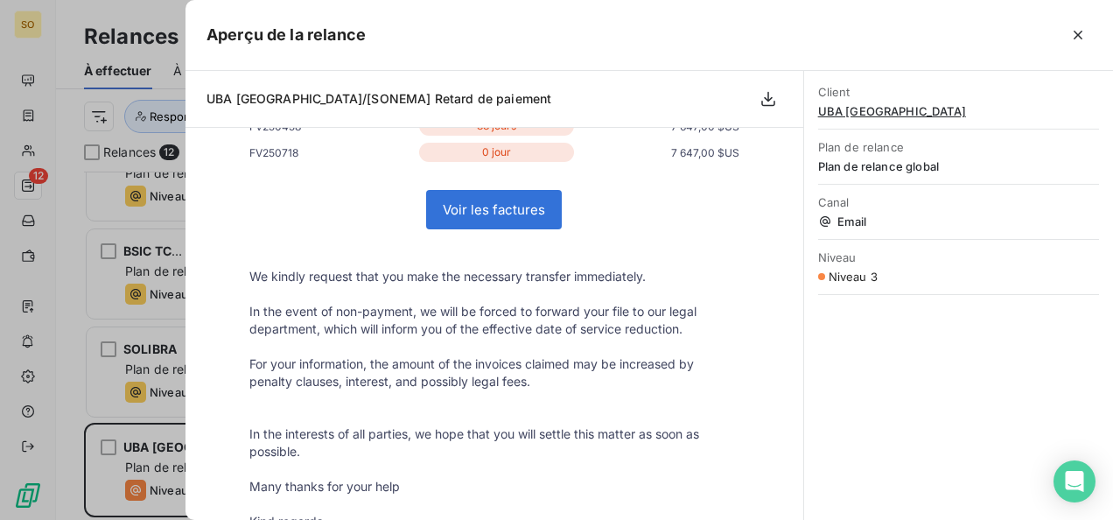
scroll to position [437, 0]
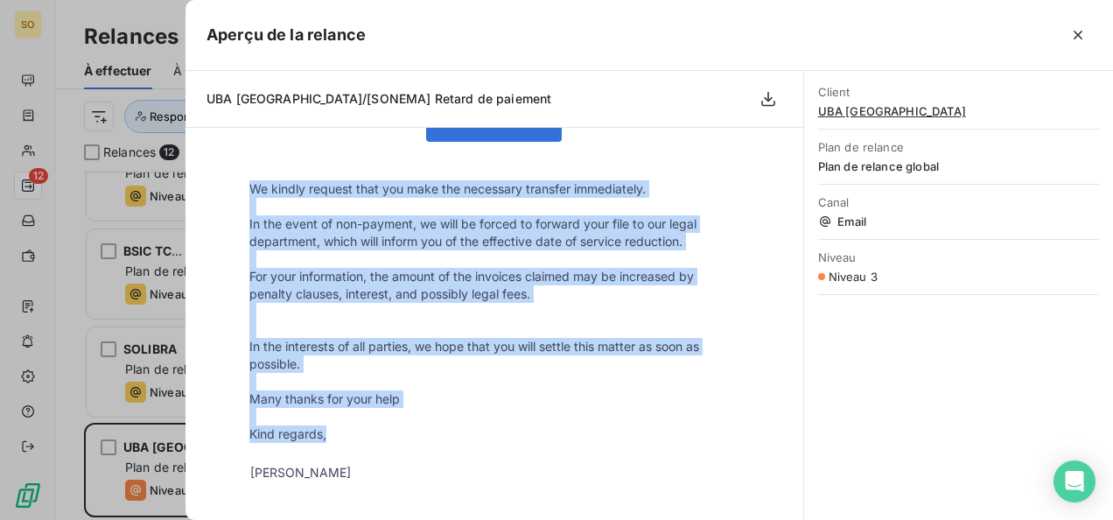
drag, startPoint x: 245, startPoint y: 185, endPoint x: 338, endPoint y: 436, distance: 266.8
click at [338, 436] on tbody "Good morning [PERSON_NAME], I hope you are well. I am writing to you once again…" at bounding box center [494, 148] width 525 height 673
drag, startPoint x: 338, startPoint y: 436, endPoint x: 308, endPoint y: 330, distance: 109.9
copy tbody "We kindly request that you make the necessary transfer immediately. In the even…"
click at [890, 35] on icon "button" at bounding box center [1077, 34] width 17 height 17
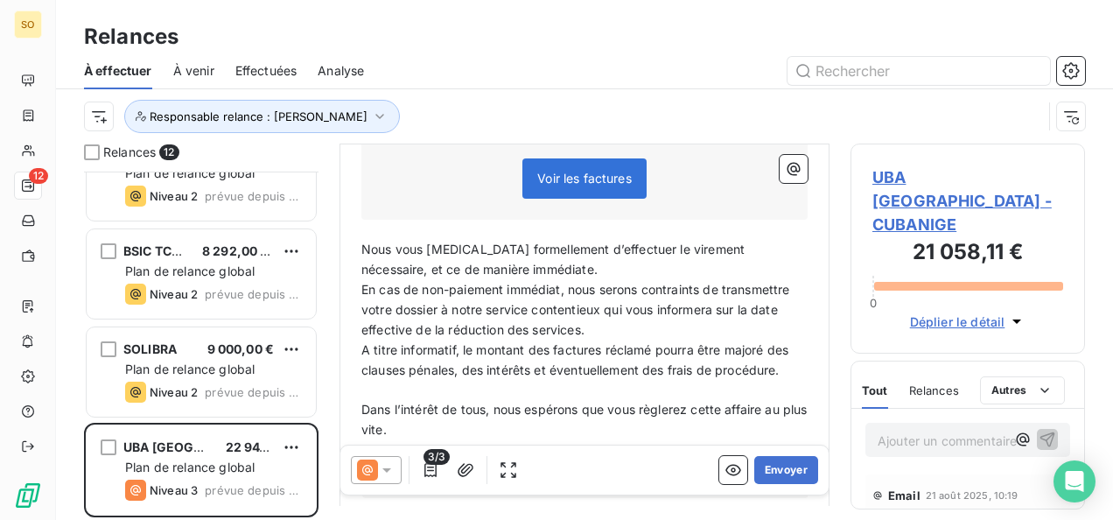
scroll to position [708, 0]
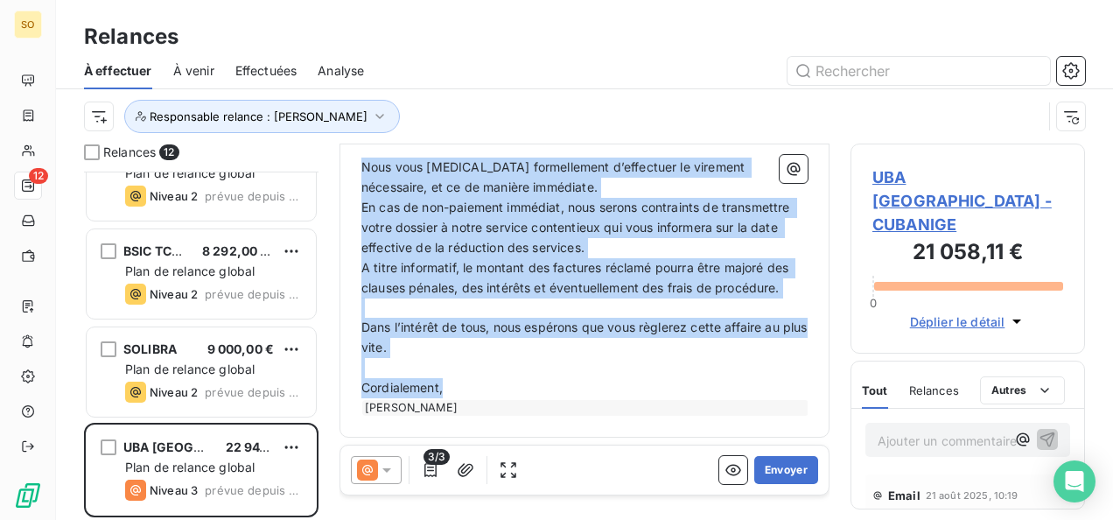
drag, startPoint x: 362, startPoint y: 163, endPoint x: 475, endPoint y: 391, distance: 254.6
click at [475, 391] on div "Good morning [PERSON_NAME], ﻿ I hope you are well. ﻿ ﻿ I am writing to you once…" at bounding box center [584, 80] width 446 height 670
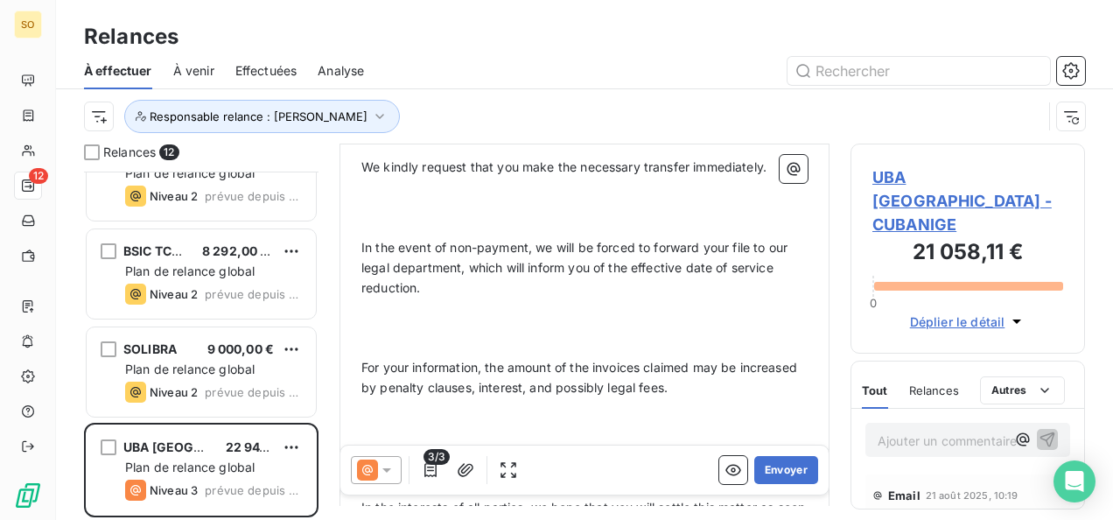
click at [406, 227] on p "﻿" at bounding box center [584, 228] width 446 height 20
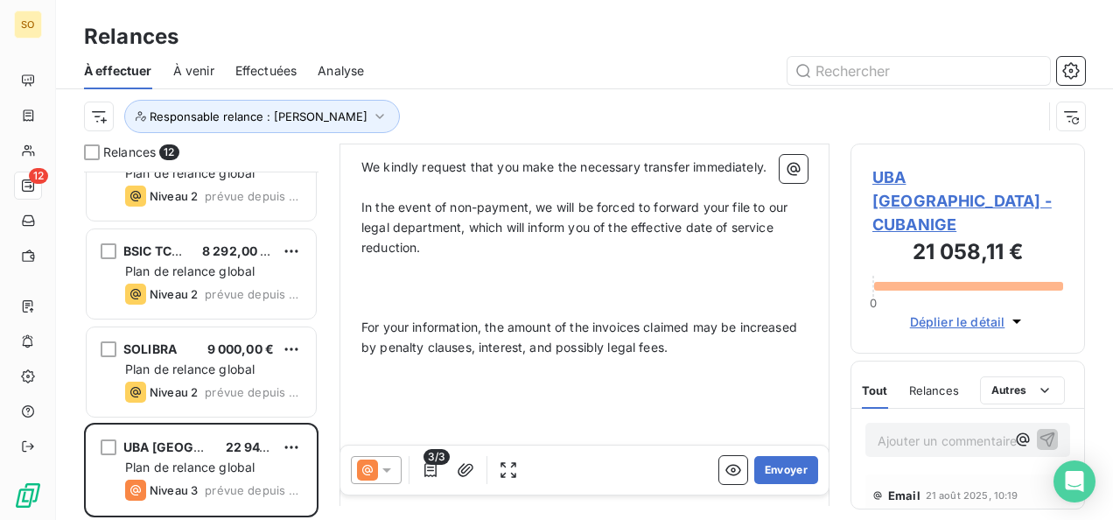
click at [392, 284] on p at bounding box center [584, 288] width 446 height 20
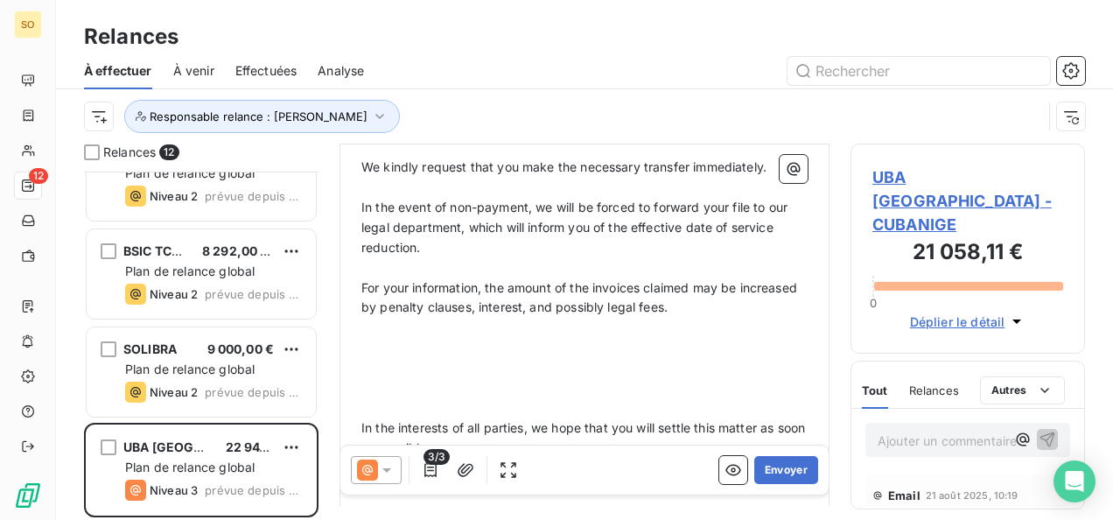
click at [377, 390] on p at bounding box center [584, 388] width 446 height 20
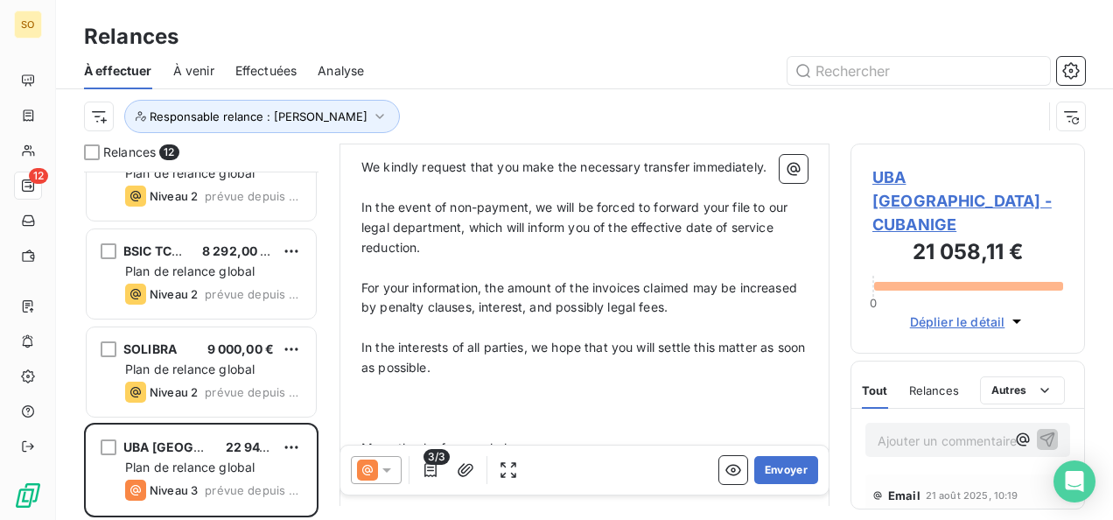
click at [383, 422] on p "﻿" at bounding box center [584, 428] width 446 height 20
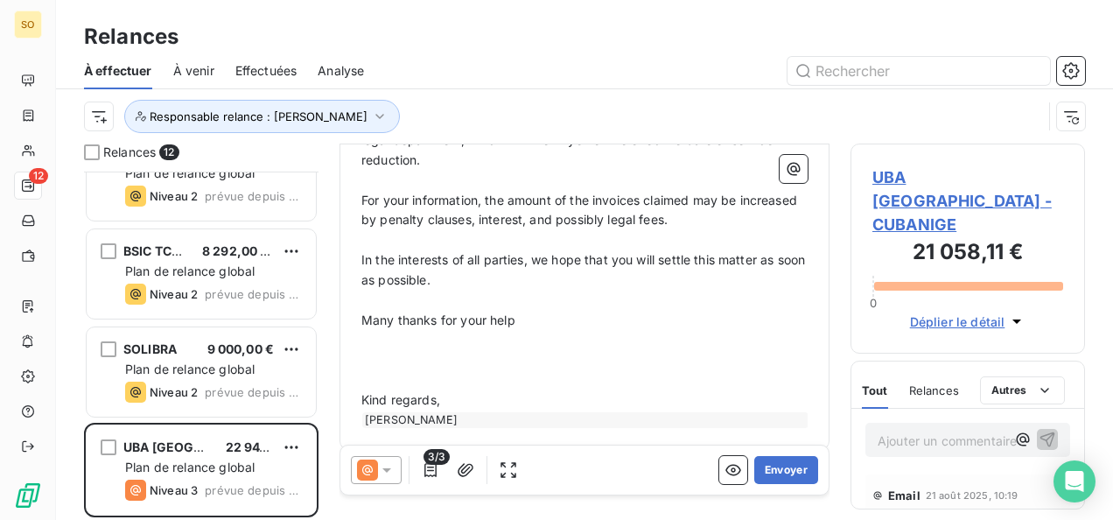
click at [389, 370] on p "﻿" at bounding box center [584, 380] width 446 height 20
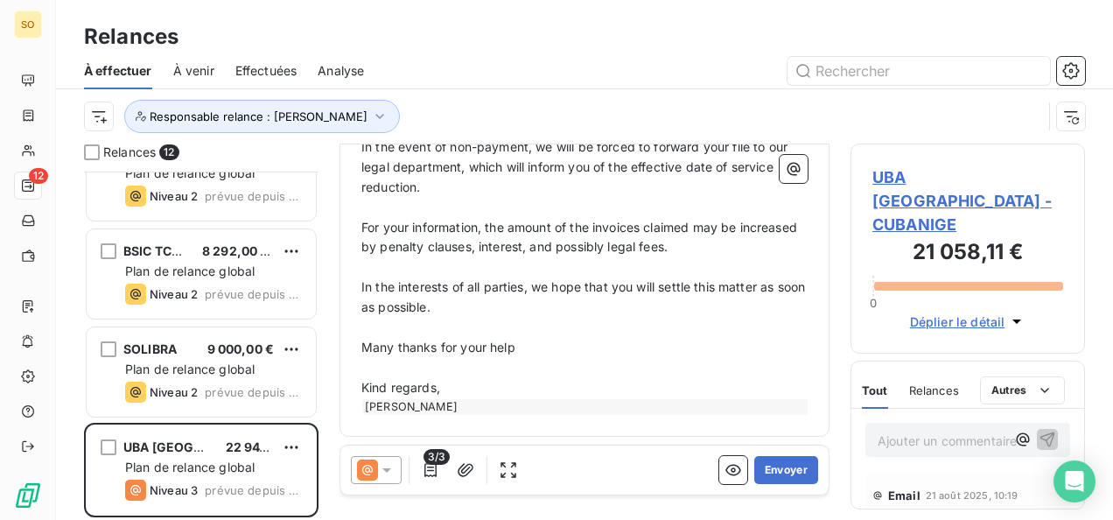
click at [465, 381] on p "Kind regards," at bounding box center [584, 388] width 446 height 20
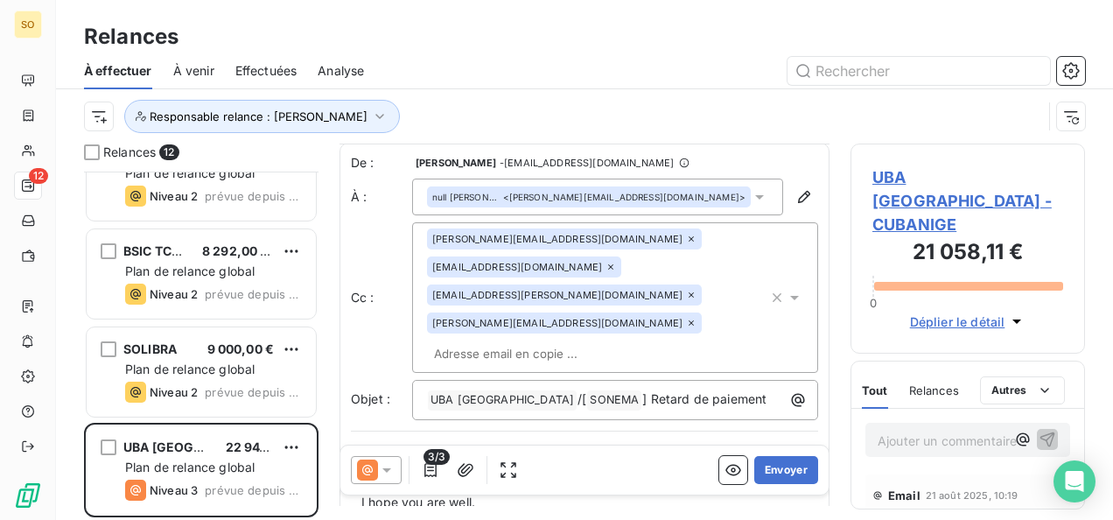
scroll to position [264, 0]
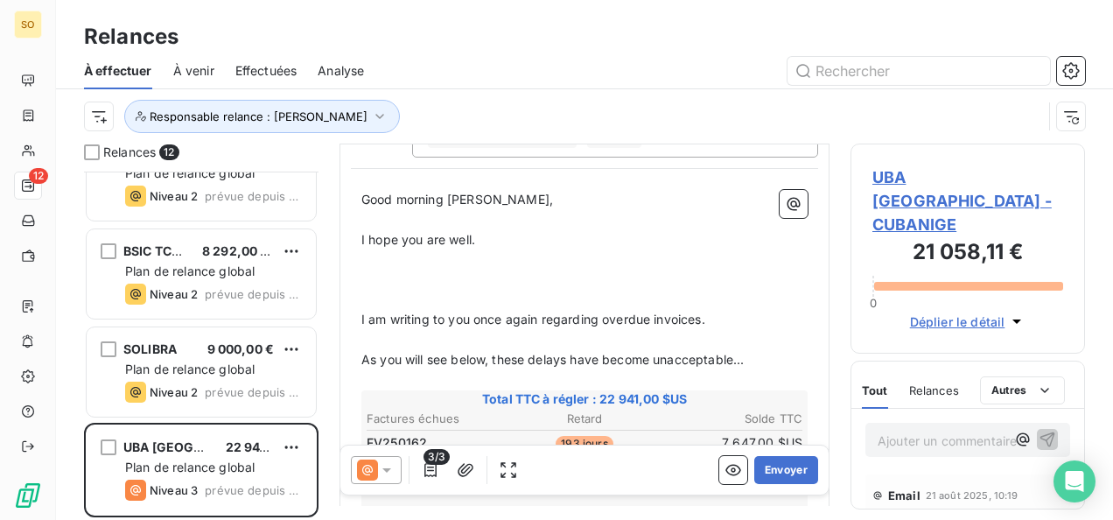
click at [404, 281] on p at bounding box center [584, 280] width 446 height 20
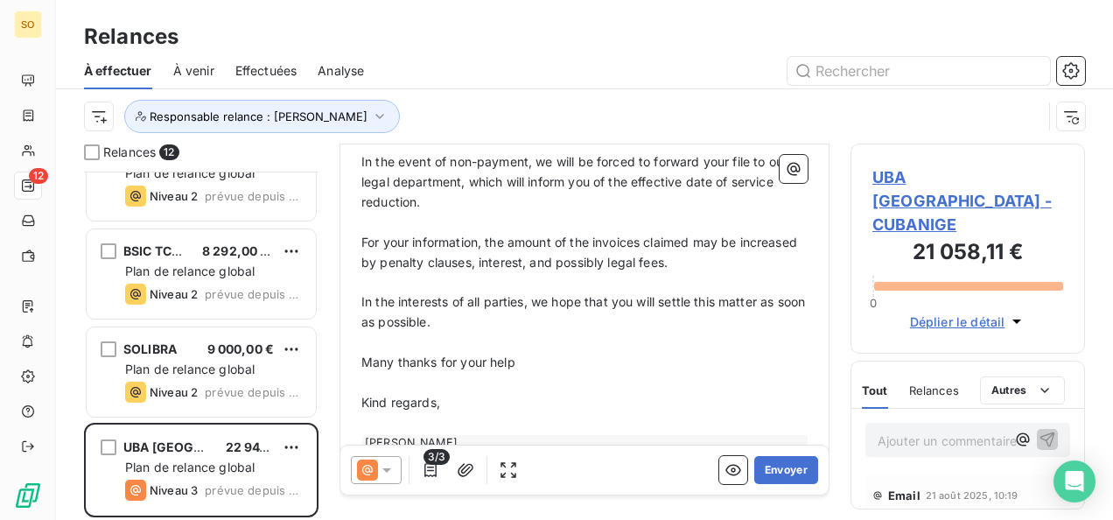
scroll to position [749, 0]
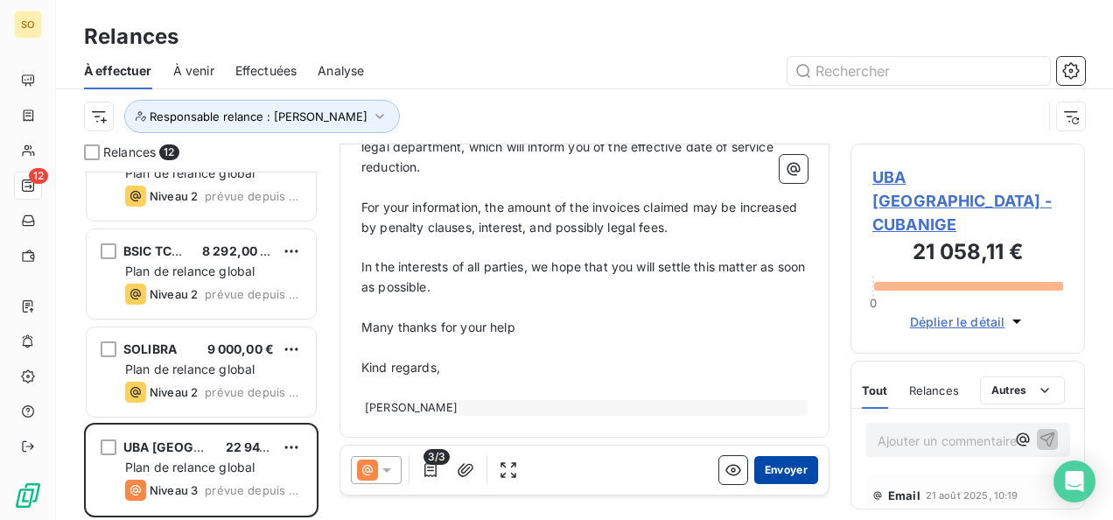
click at [785, 477] on button "Envoyer" at bounding box center [786, 470] width 64 height 28
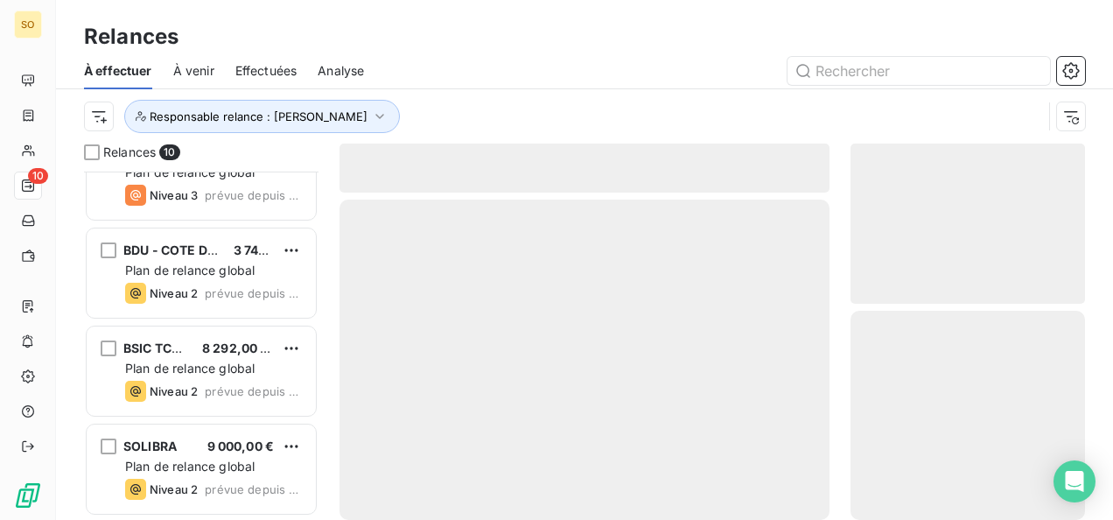
scroll to position [632, 0]
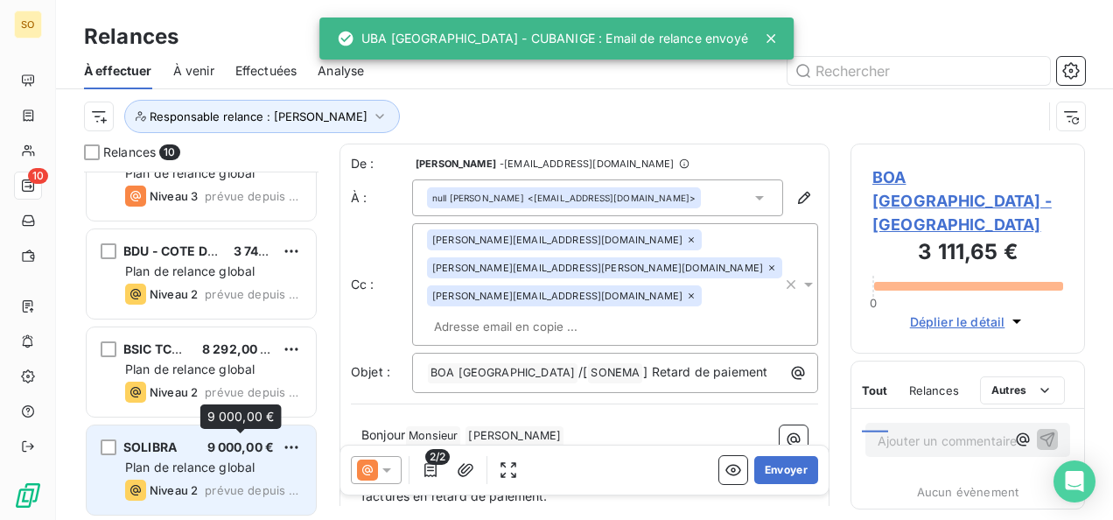
click at [209, 447] on span "9 000,00 €" at bounding box center [240, 446] width 67 height 15
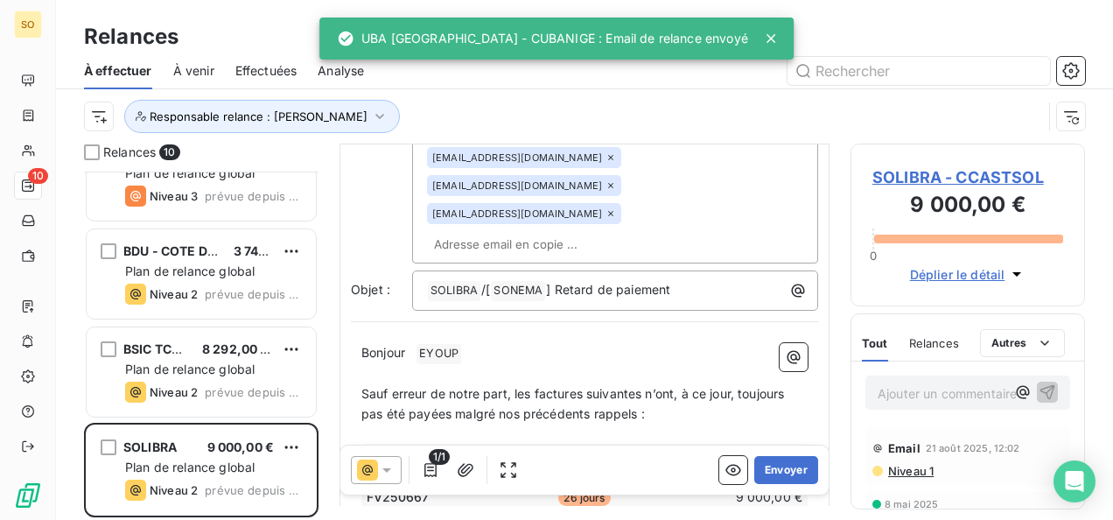
scroll to position [264, 0]
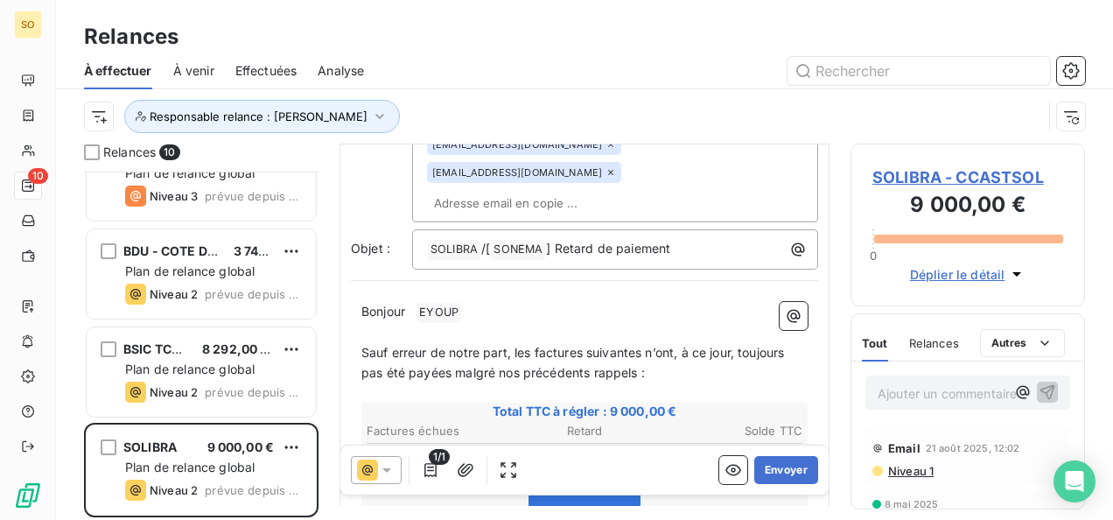
click at [415, 304] on p "Bonjour ﻿ [PERSON_NAME] ﻿ ﻿" at bounding box center [584, 312] width 446 height 21
click at [435, 307] on span at bounding box center [433, 311] width 3 height 15
click at [535, 304] on p "Bonjour Mr ﻿ ﻿ [PERSON_NAME] ﻿ ﻿" at bounding box center [584, 312] width 446 height 21
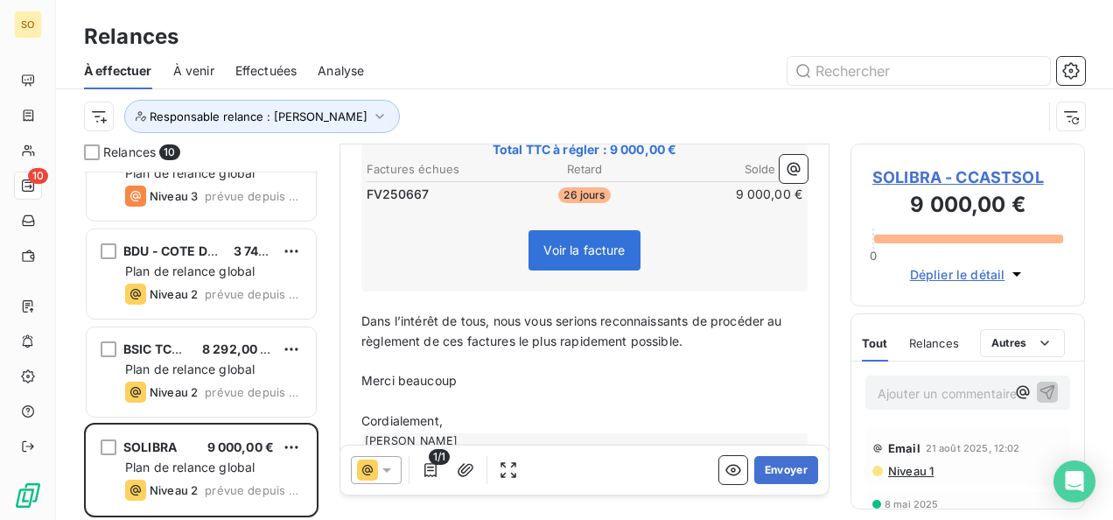
scroll to position [599, 0]
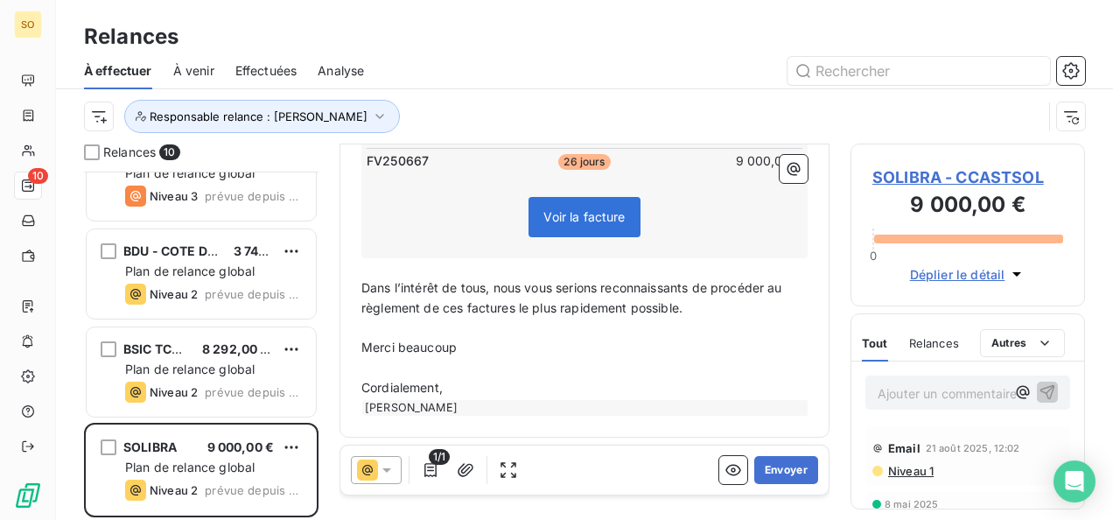
click at [483, 385] on p "Cordialement," at bounding box center [584, 388] width 446 height 20
click at [780, 468] on button "Envoyer" at bounding box center [786, 470] width 64 height 28
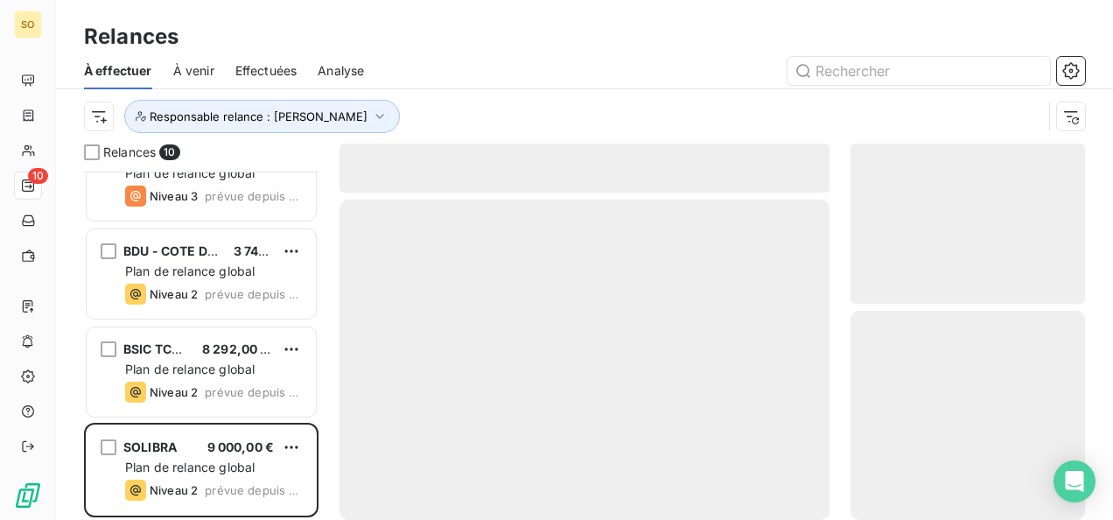
scroll to position [534, 0]
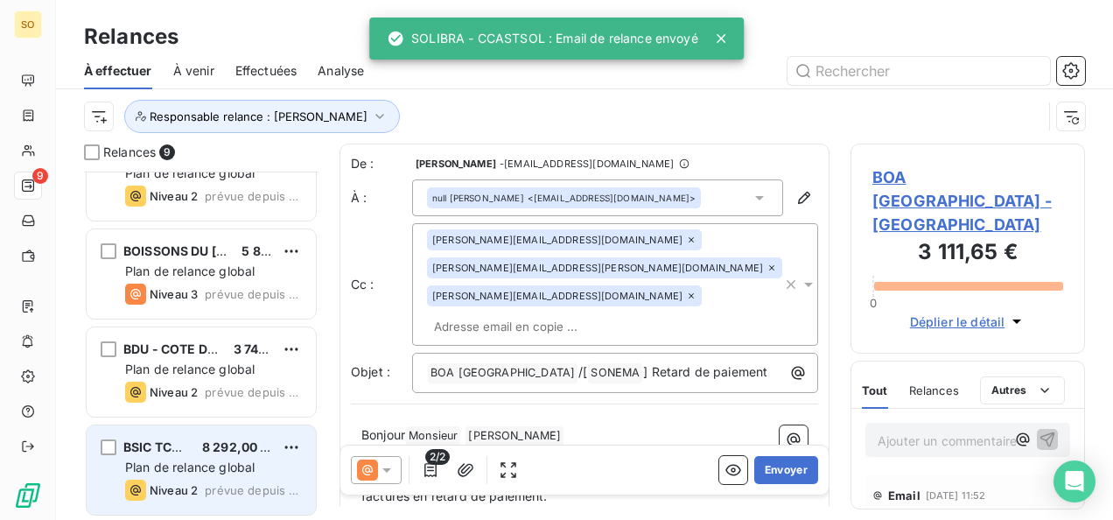
scroll to position [534, 0]
click at [192, 462] on span "Plan de relance global" at bounding box center [189, 466] width 129 height 15
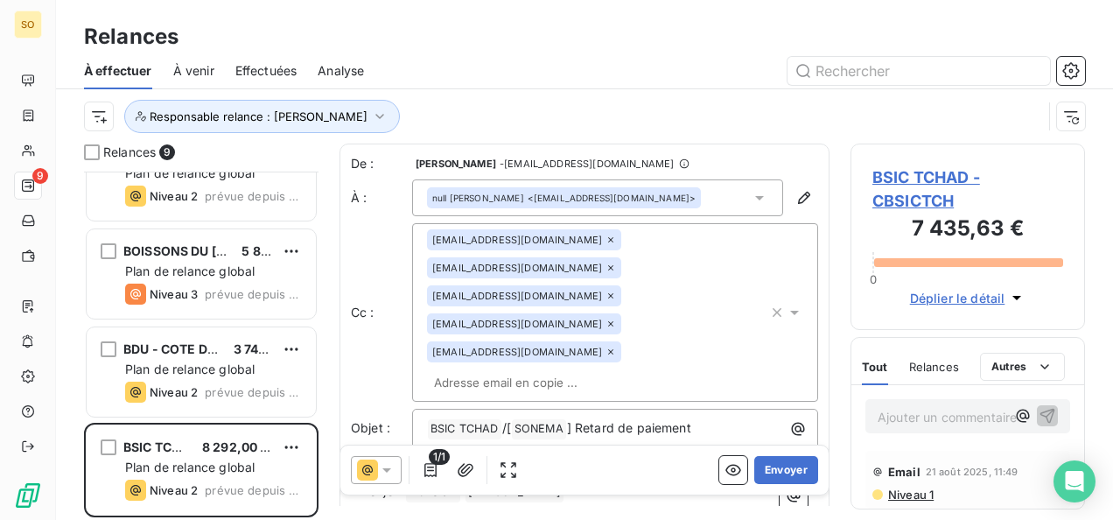
scroll to position [87, 0]
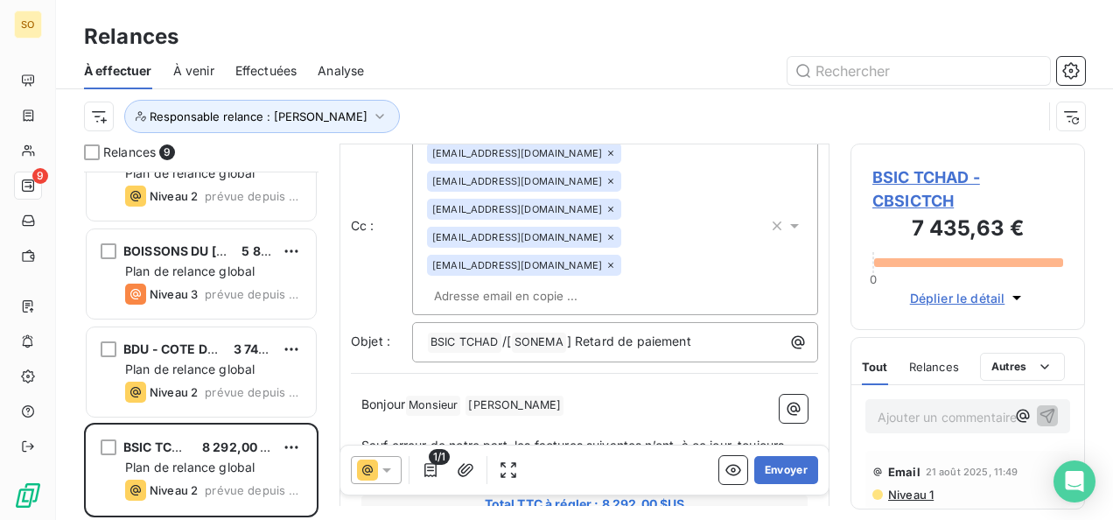
click at [647, 394] on p "Bonjour Monsieur ﻿ [PERSON_NAME] ﻿ ﻿" at bounding box center [584, 404] width 446 height 21
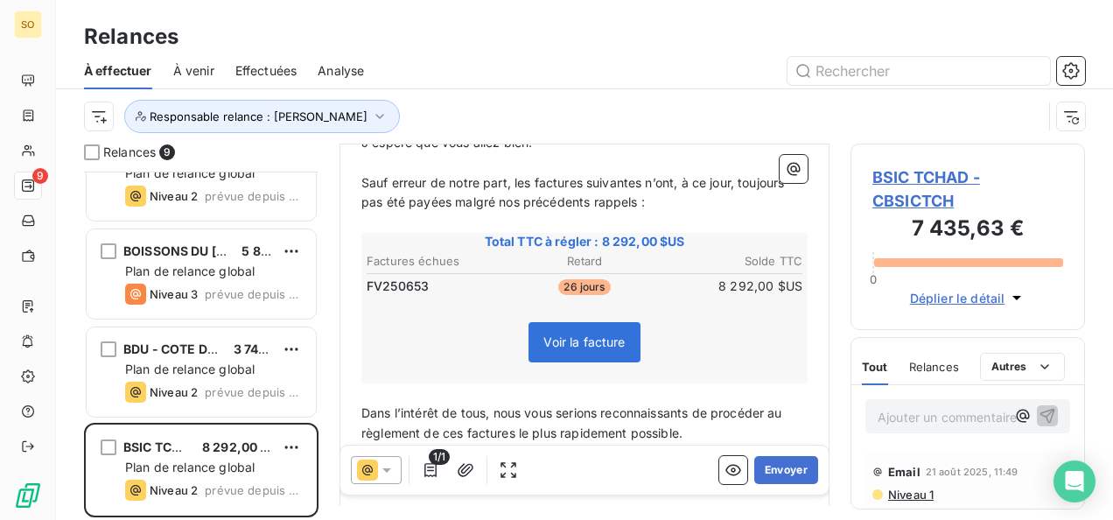
scroll to position [459, 0]
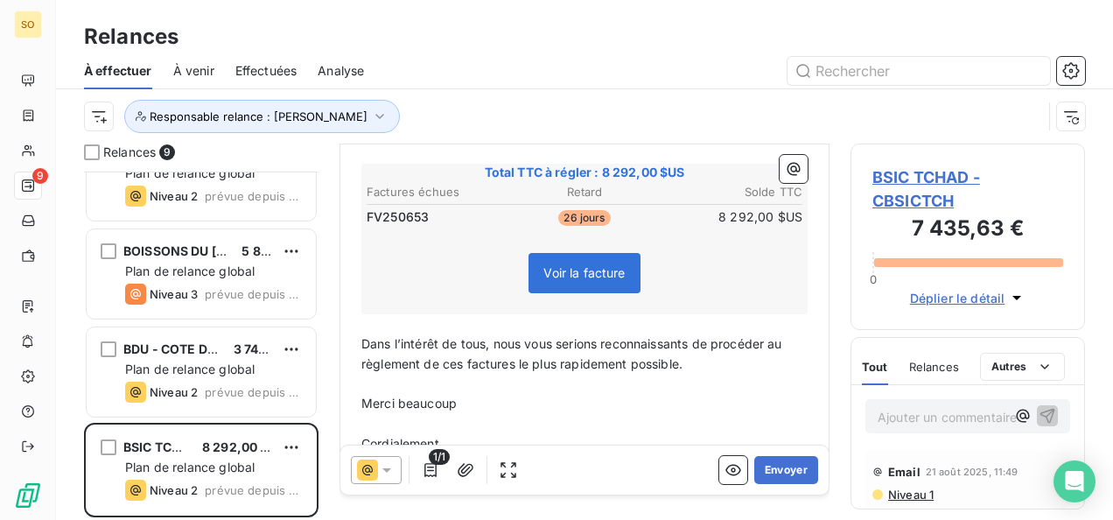
click at [472, 434] on p "Cordialement," at bounding box center [584, 444] width 446 height 20
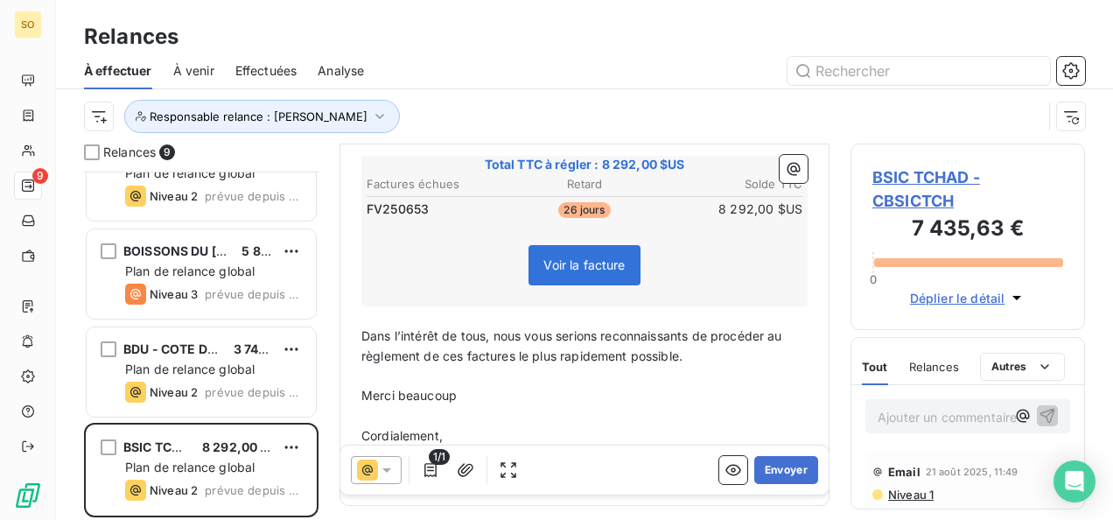
scroll to position [479, 0]
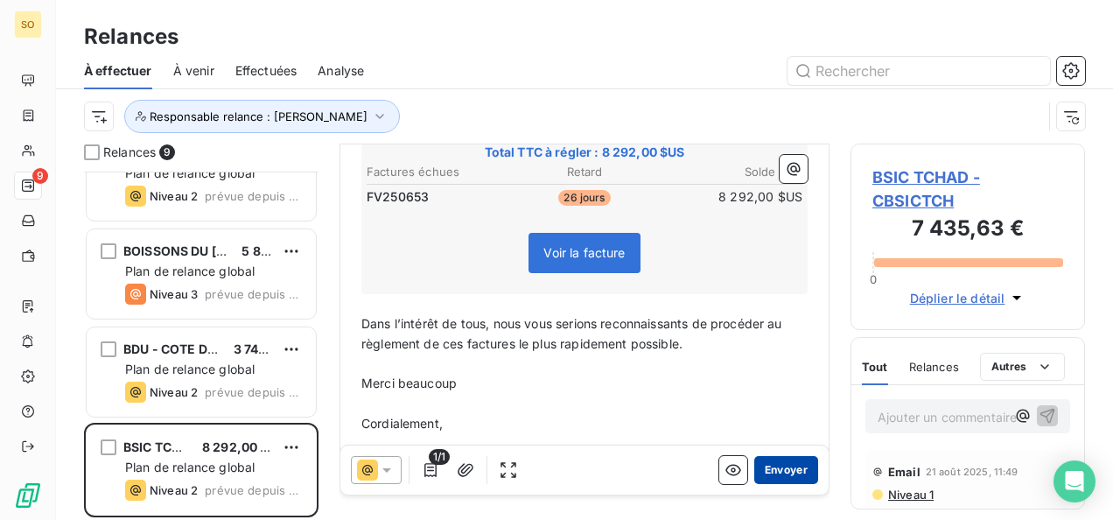
click at [764, 477] on button "Envoyer" at bounding box center [786, 470] width 64 height 28
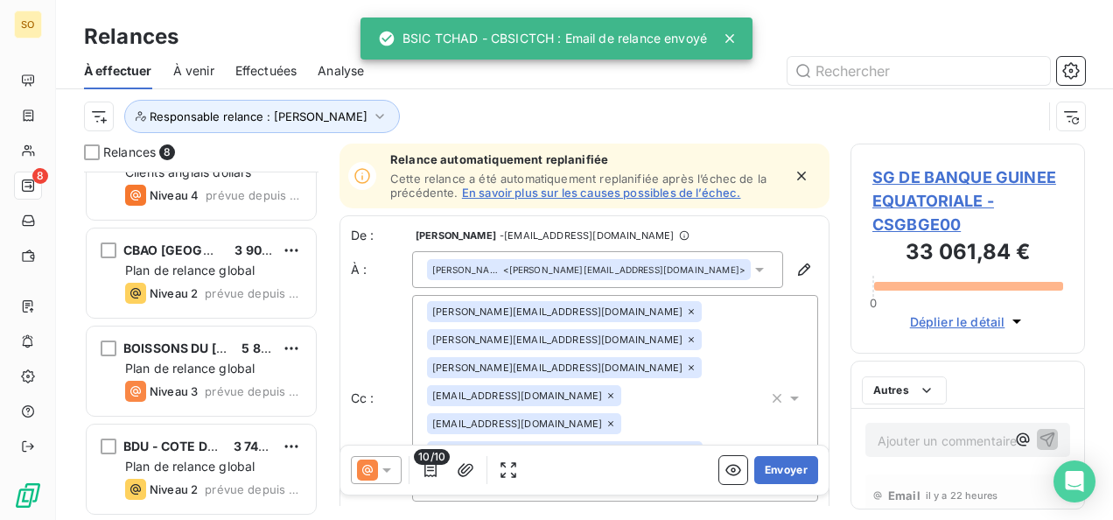
scroll to position [436, 0]
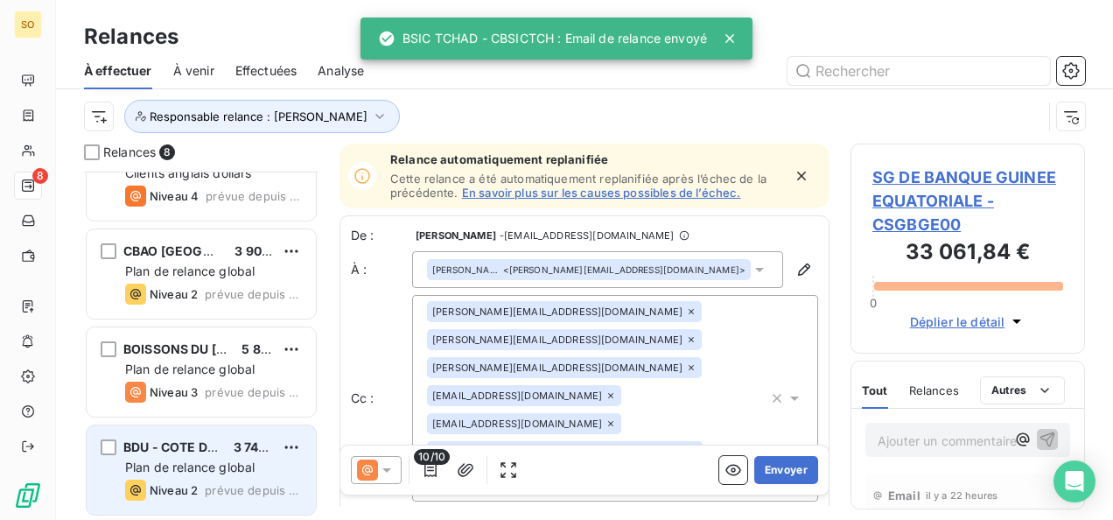
click at [212, 469] on span "Plan de relance global" at bounding box center [189, 466] width 129 height 15
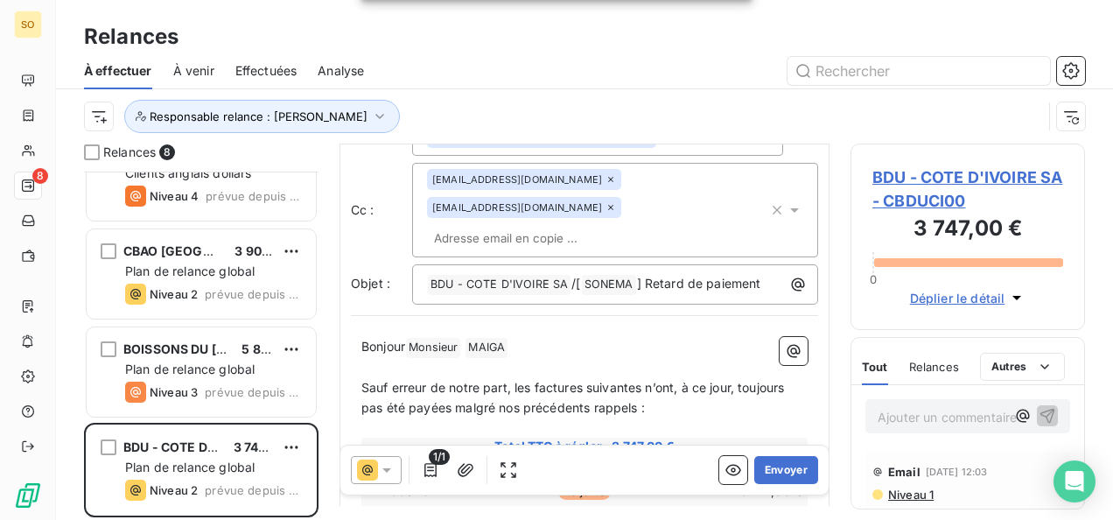
scroll to position [87, 0]
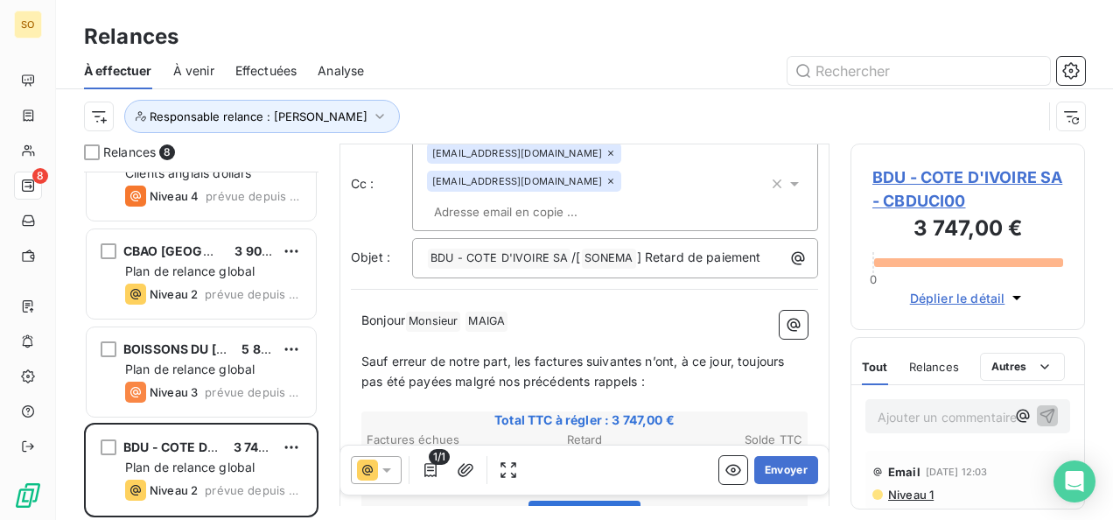
click at [528, 311] on p "Bonjour Monsieur ﻿ [PERSON_NAME] ﻿ ﻿" at bounding box center [584, 321] width 446 height 21
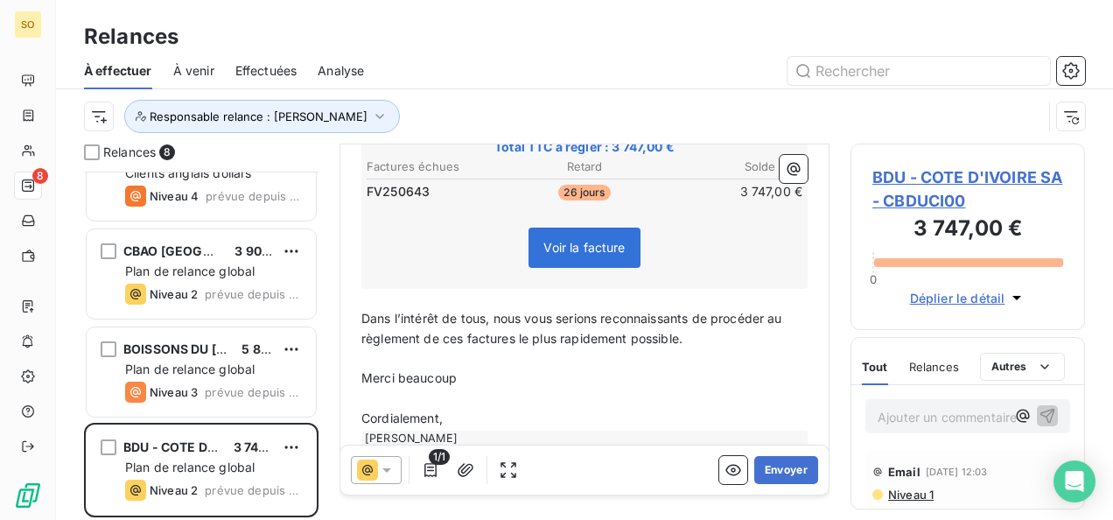
scroll to position [403, 0]
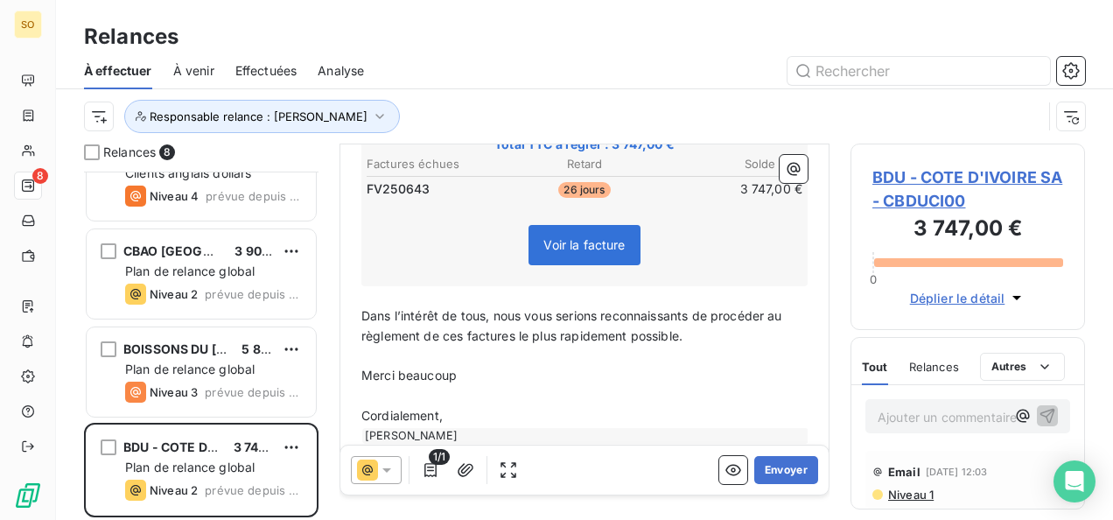
click at [472, 406] on p "Cordialement," at bounding box center [584, 416] width 446 height 20
click at [768, 474] on button "Envoyer" at bounding box center [786, 470] width 64 height 28
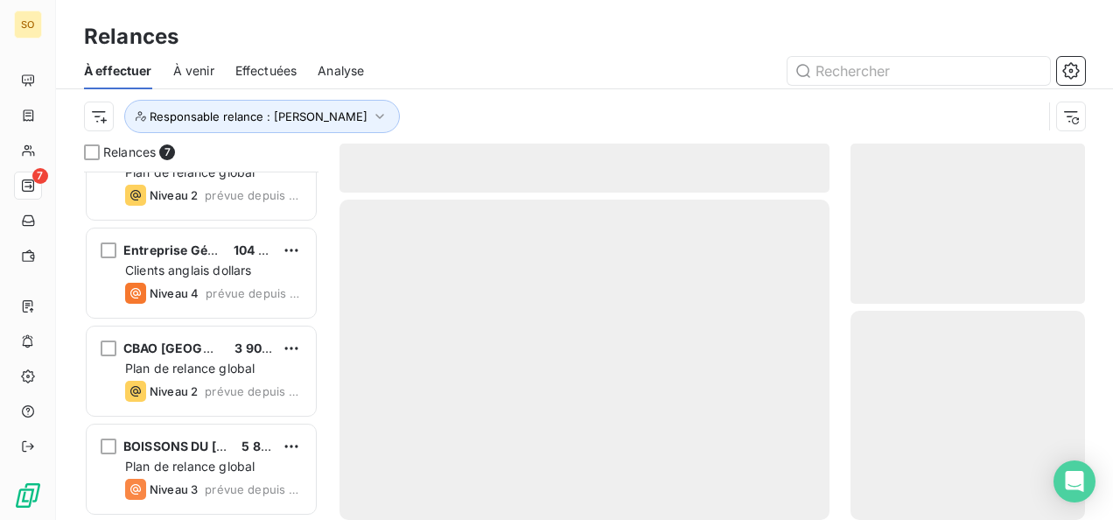
scroll to position [338, 0]
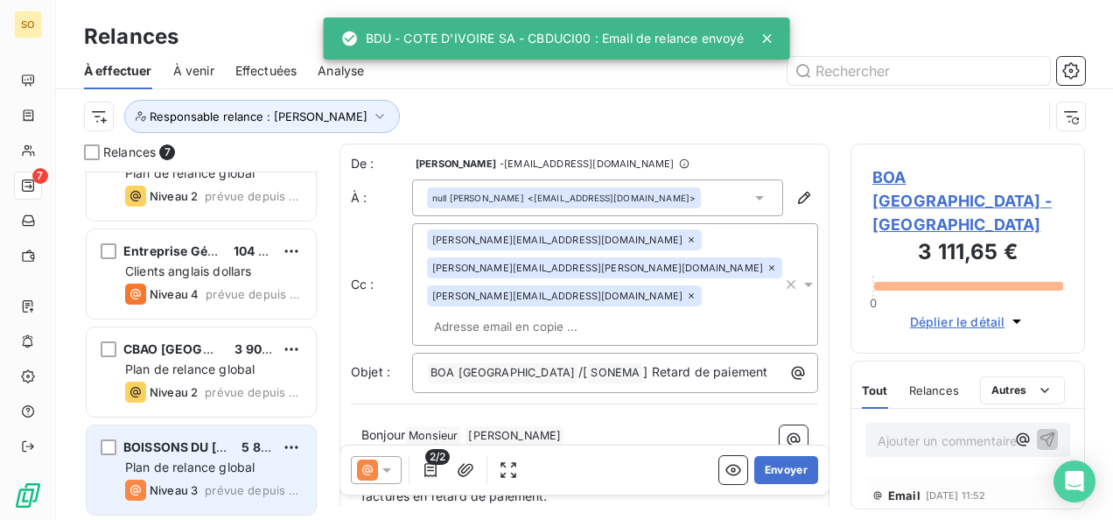
scroll to position [338, 0]
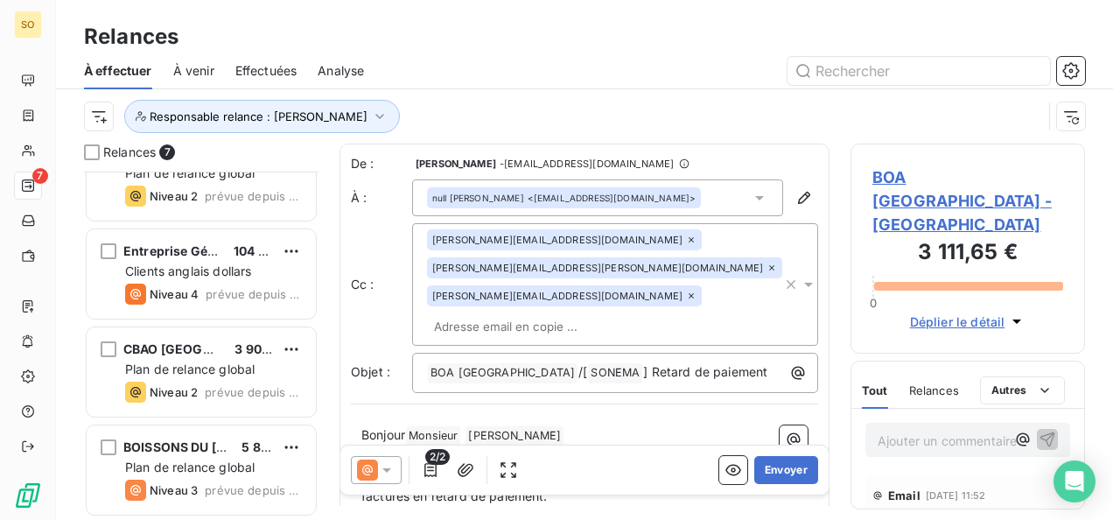
click at [178, 465] on span "Plan de relance global" at bounding box center [189, 466] width 129 height 15
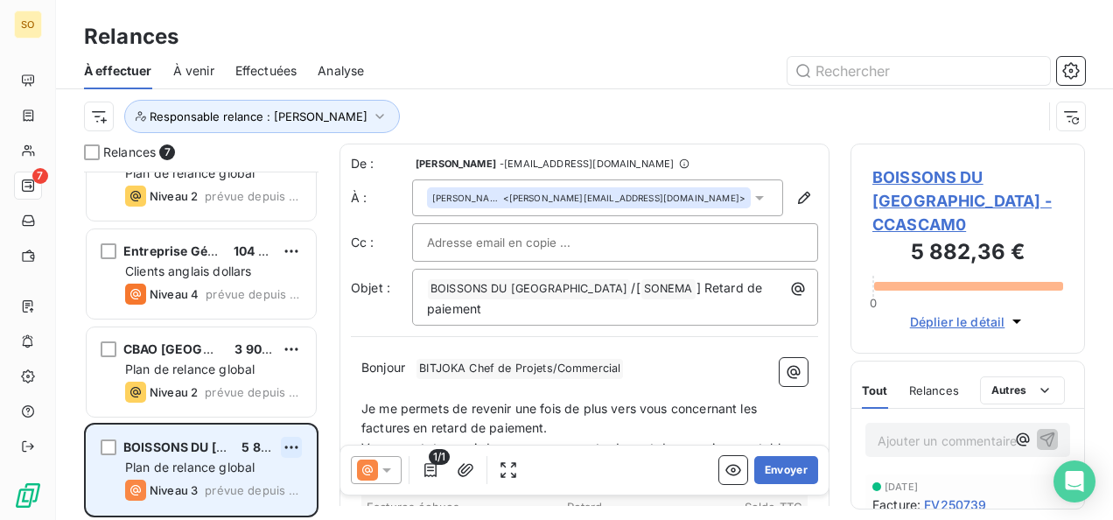
click at [291, 441] on html "SO 7 Relances À effectuer À venir Effectuées Analyse Responsable relance : Vick…" at bounding box center [556, 260] width 1113 height 520
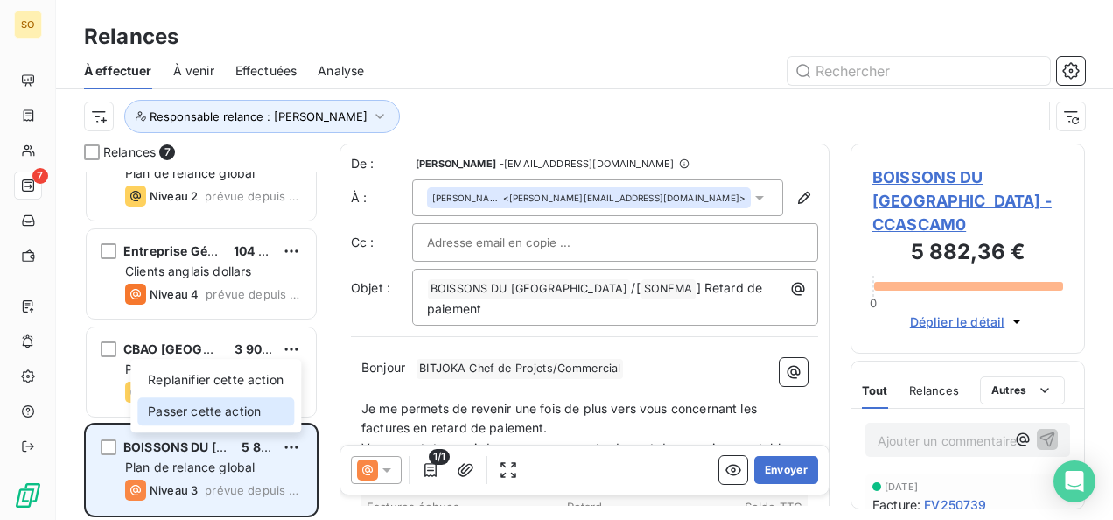
click at [253, 415] on div "Passer cette action" at bounding box center [215, 411] width 157 height 28
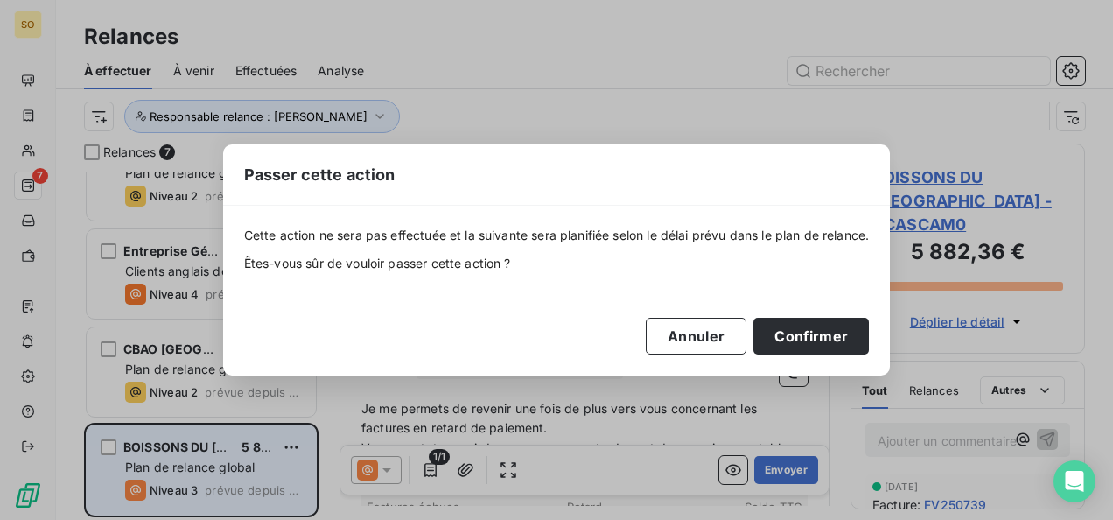
click at [781, 355] on div "Cette action ne sera pas effectuée et la suivante sera planifiée selon le délai…" at bounding box center [556, 291] width 667 height 170
click at [781, 345] on button "Confirmer" at bounding box center [810, 336] width 115 height 37
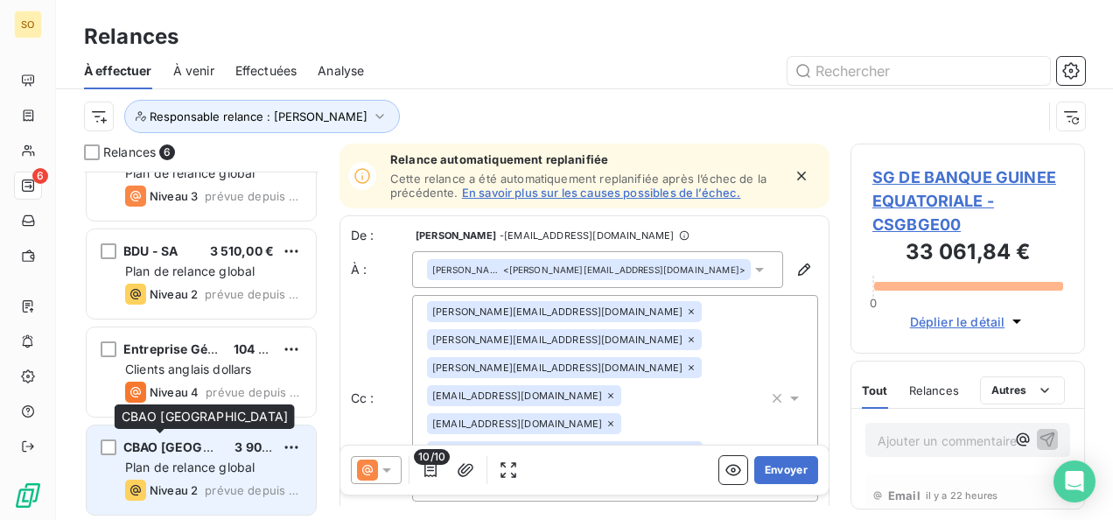
scroll to position [240, 0]
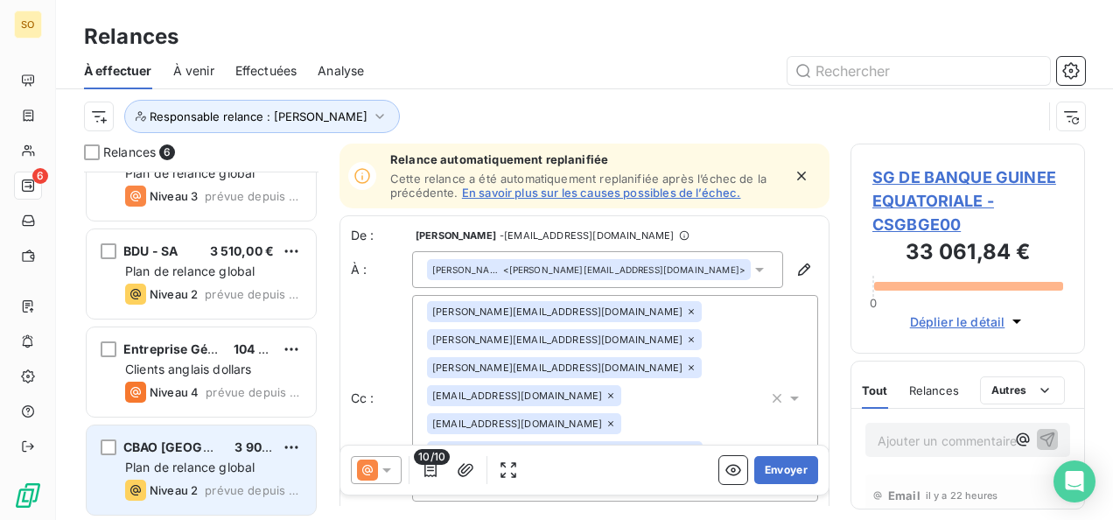
click at [190, 457] on div "CBAO BENIN 3 903,00 € Plan de relance global Niveau 2 prévue depuis [DATE]" at bounding box center [201, 469] width 229 height 89
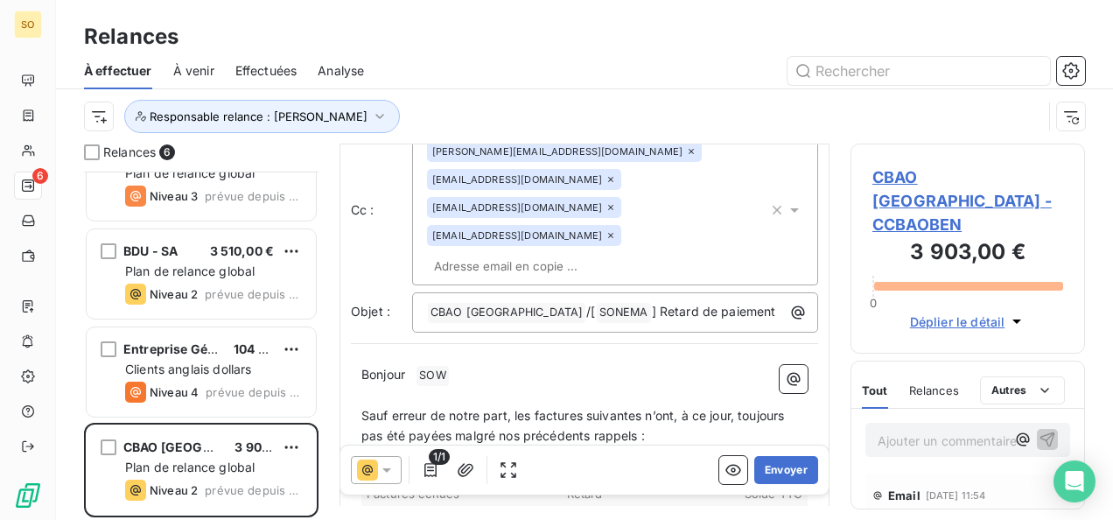
scroll to position [89, 0]
click at [409, 386] on p "﻿" at bounding box center [584, 396] width 446 height 20
click at [411, 365] on p "Bonjour ﻿ SOW ﻿ ﻿" at bounding box center [584, 375] width 446 height 21
click at [494, 365] on p "Bonjour Mr ﻿ SOW ﻿ ﻿" at bounding box center [584, 375] width 446 height 21
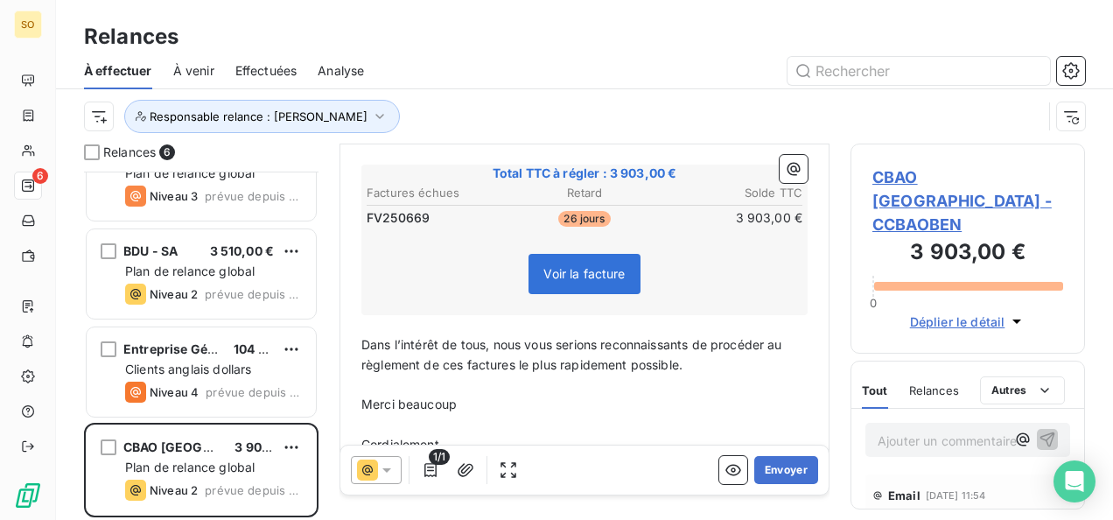
scroll to position [431, 0]
click at [460, 434] on p "Cordialement," at bounding box center [584, 444] width 446 height 20
click at [764, 464] on button "Envoyer" at bounding box center [786, 470] width 64 height 28
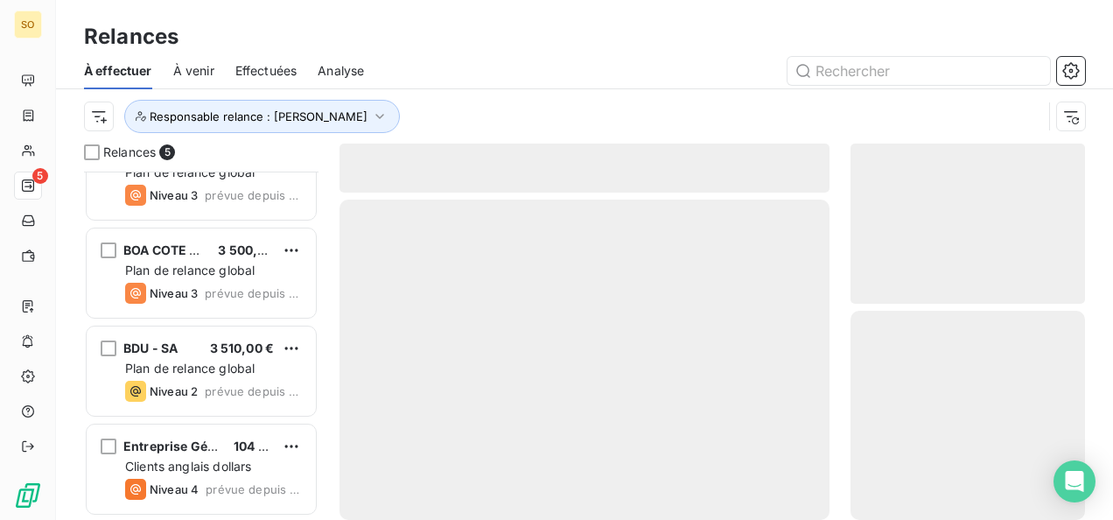
scroll to position [142, 0]
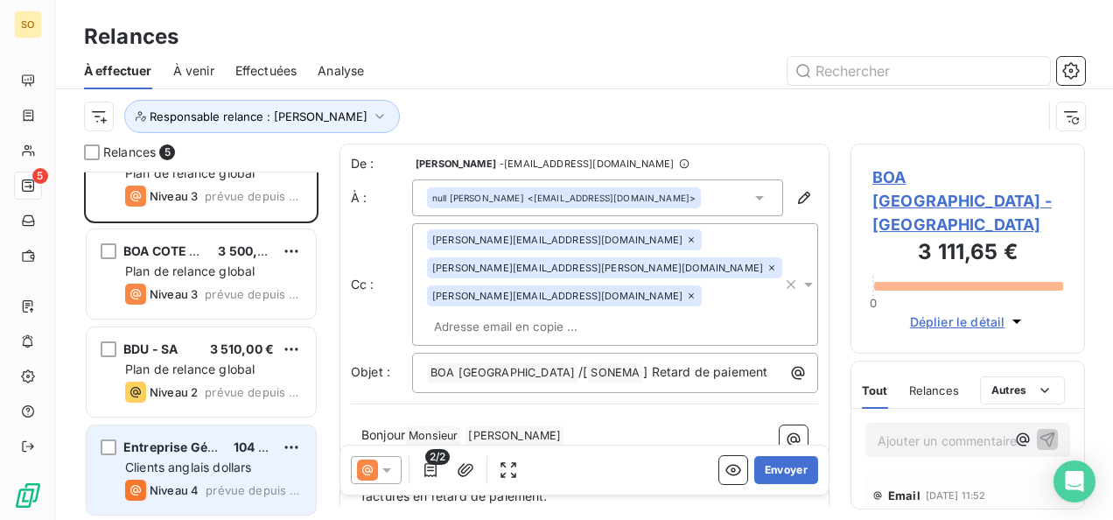
click at [157, 453] on div "Entreprise Générale [PERSON_NAME]" at bounding box center [171, 446] width 96 height 17
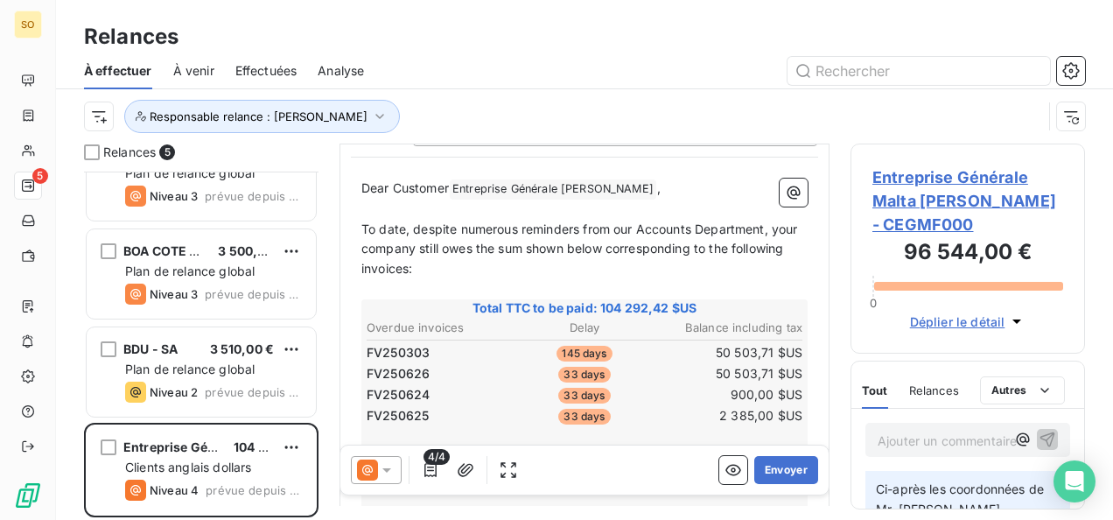
scroll to position [87, 0]
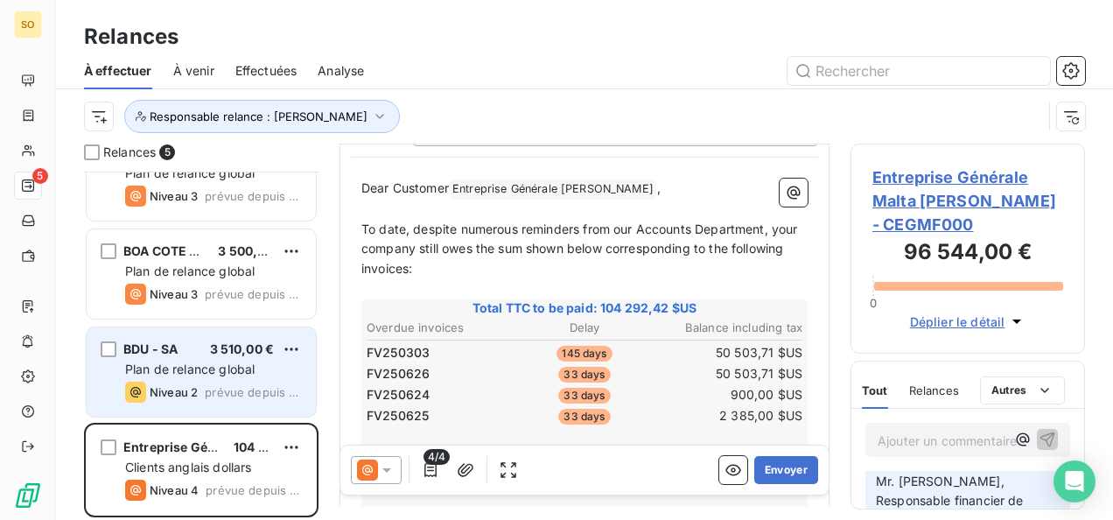
click at [192, 334] on div "BDU - SA 3 510,00 € Plan de relance global Niveau 2 prévue depuis [DATE]" at bounding box center [201, 371] width 229 height 89
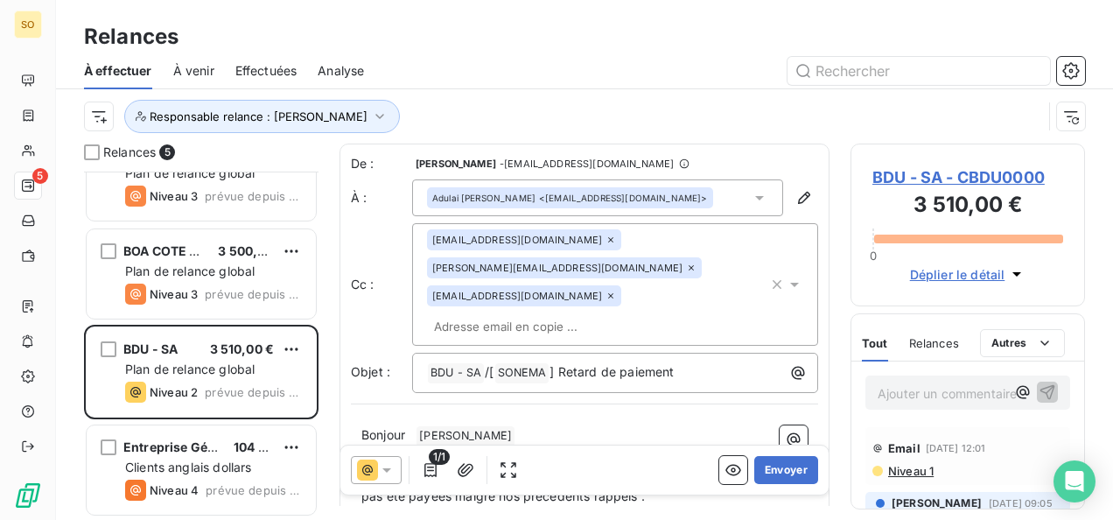
click at [415, 427] on span at bounding box center [413, 434] width 3 height 15
click at [517, 424] on p "Bonjour ﻿ [PERSON_NAME] ﻿ ﻿" at bounding box center [584, 434] width 446 height 21
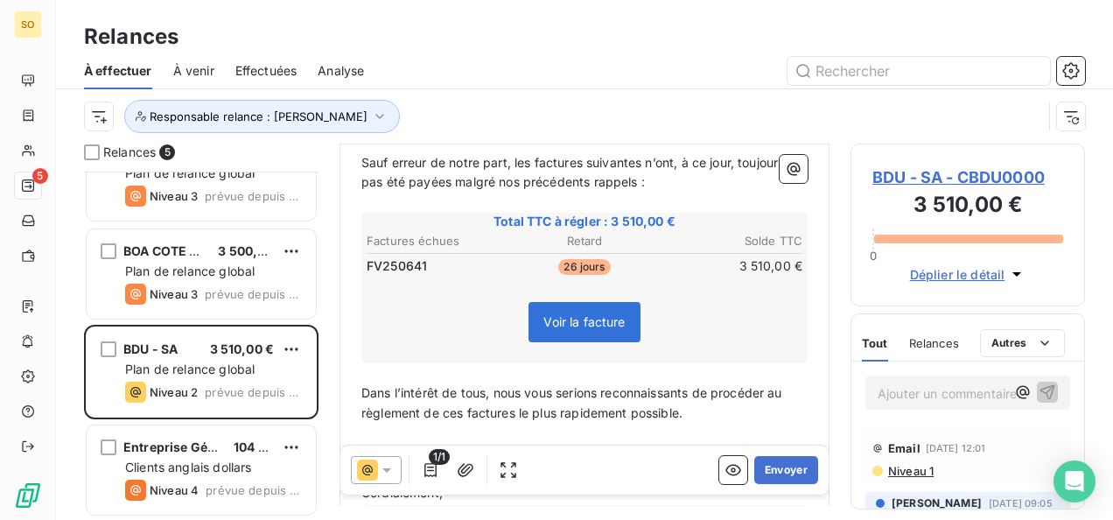
scroll to position [391, 0]
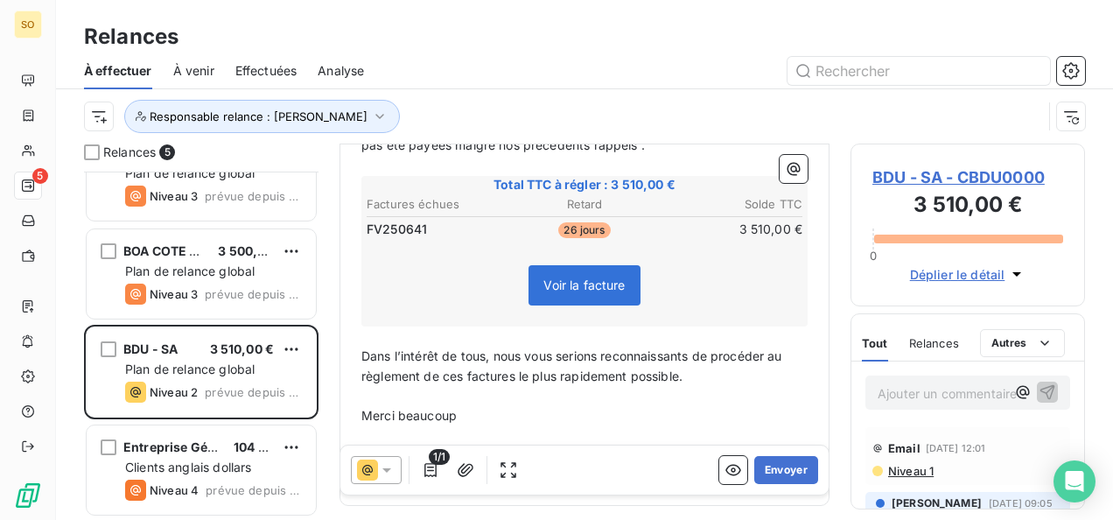
click at [484, 446] on p "Cordialement," at bounding box center [584, 456] width 446 height 20
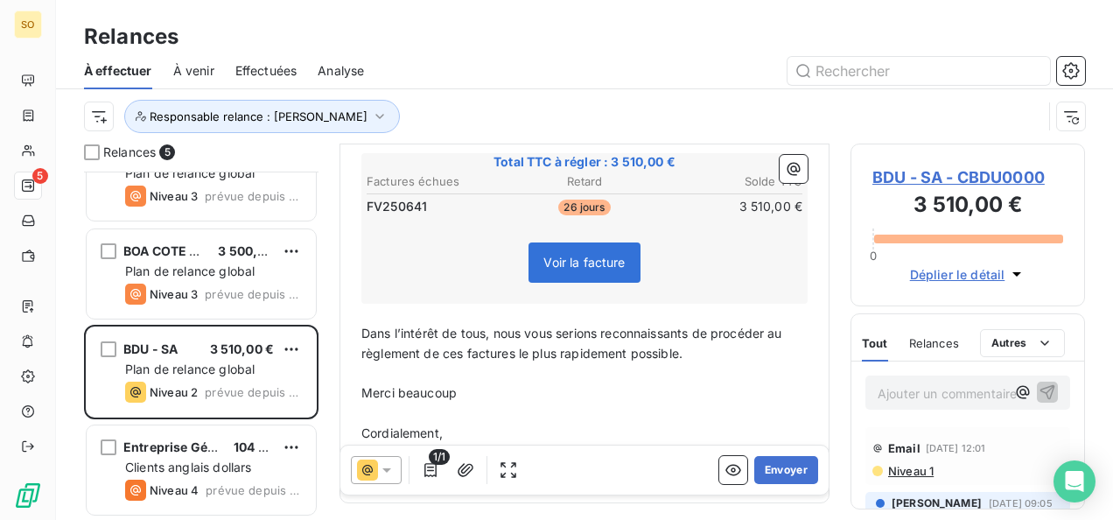
scroll to position [423, 0]
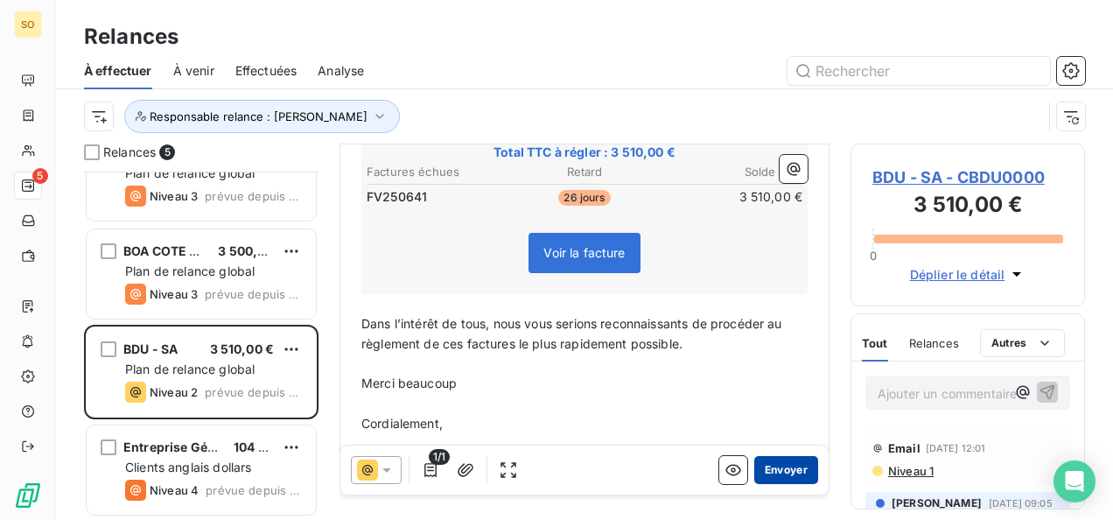
click at [786, 460] on button "Envoyer" at bounding box center [786, 470] width 64 height 28
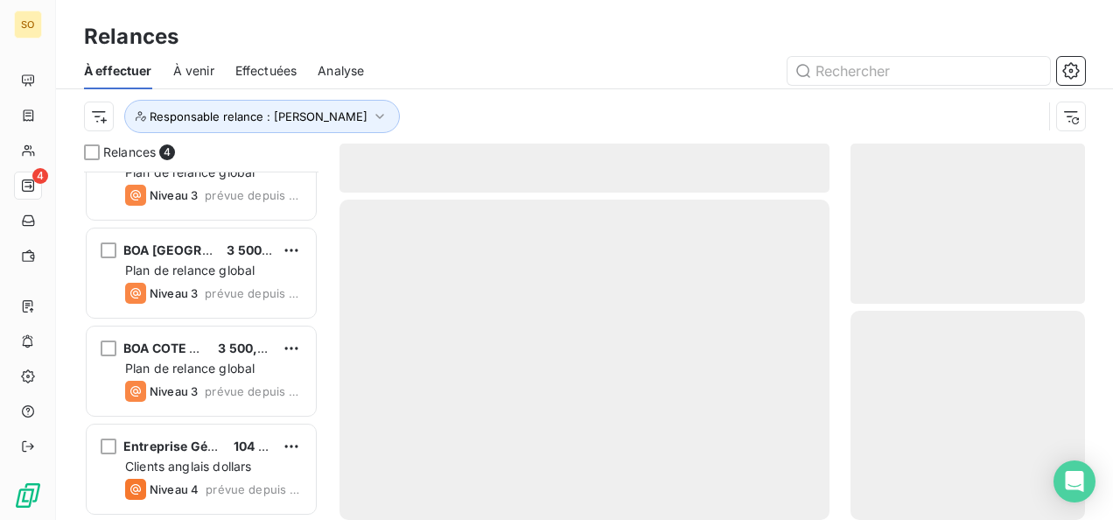
scroll to position [44, 0]
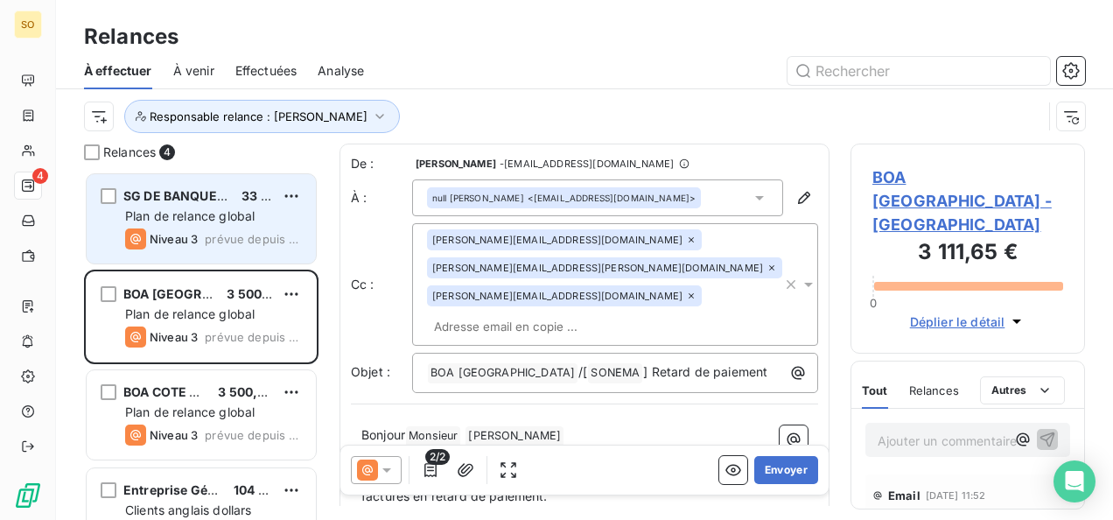
click at [178, 228] on div "Niveau 3" at bounding box center [161, 238] width 73 height 21
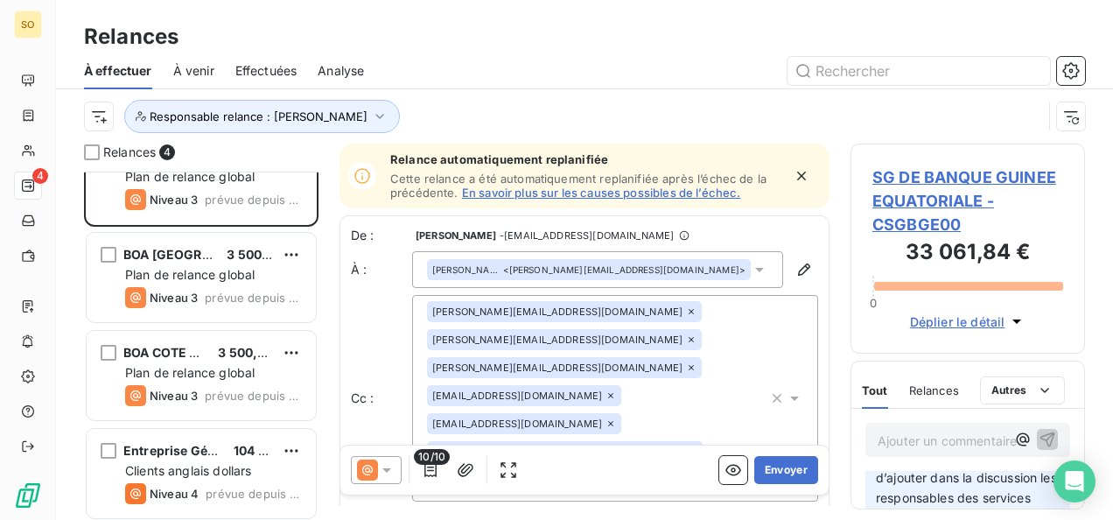
scroll to position [44, 0]
